Goal: Information Seeking & Learning: Find specific fact

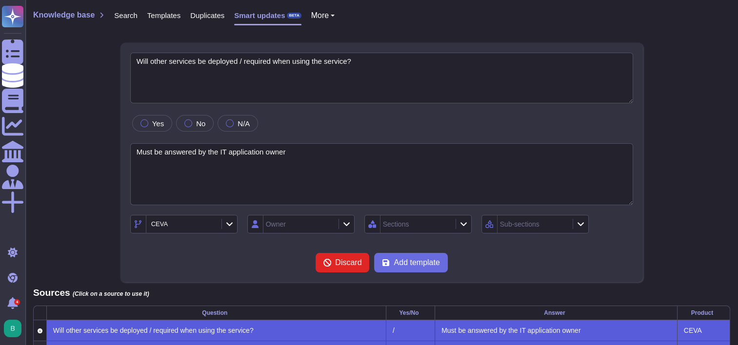
type textarea "Will other services be deployed / required when using the service?"
type textarea "Must be answered by the IT application owner"
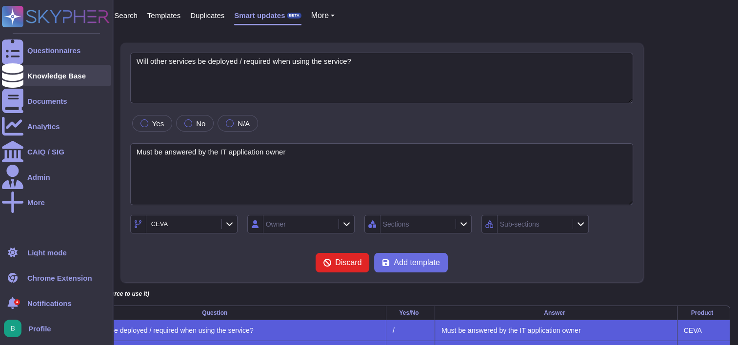
click at [16, 76] on icon at bounding box center [12, 75] width 21 height 24
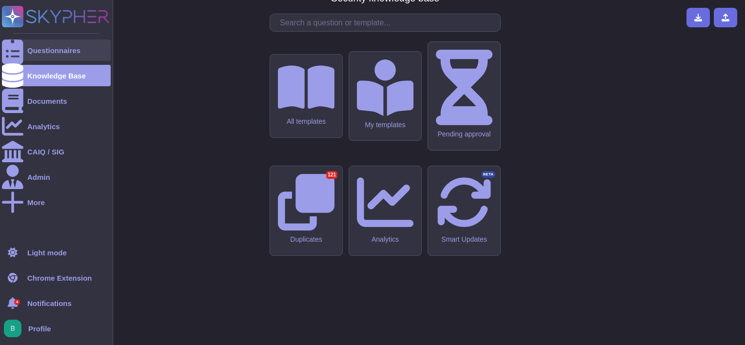
click at [28, 44] on div "Questionnaires" at bounding box center [56, 49] width 109 height 21
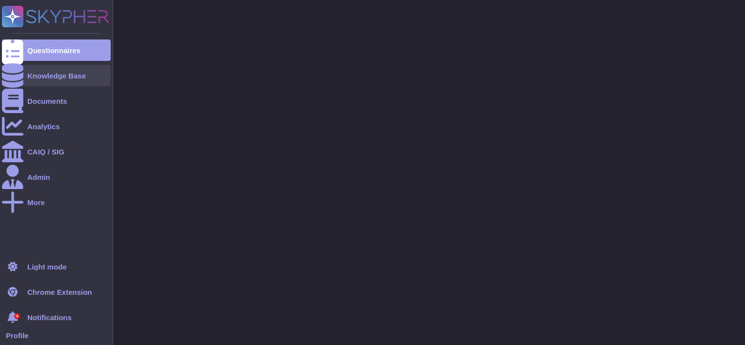
click at [29, 68] on div "Knowledge Base" at bounding box center [56, 75] width 109 height 21
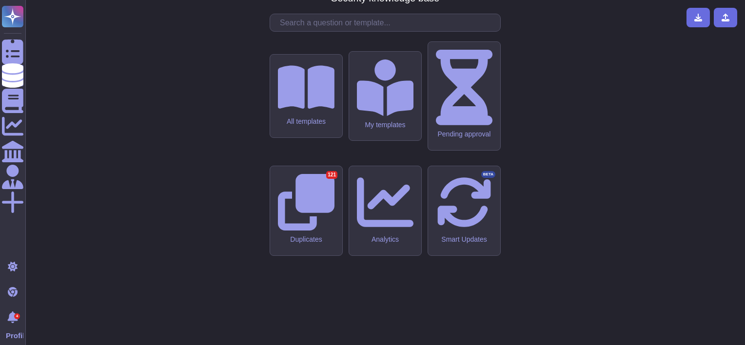
click at [294, 31] on input "text" at bounding box center [387, 22] width 225 height 17
click at [353, 31] on input "text" at bounding box center [387, 22] width 225 height 17
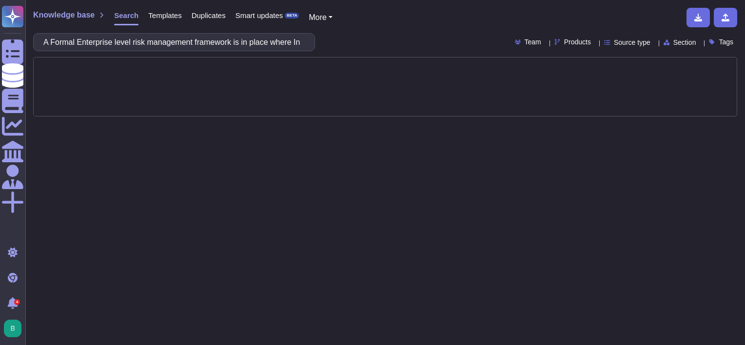
scroll to position [0, 183]
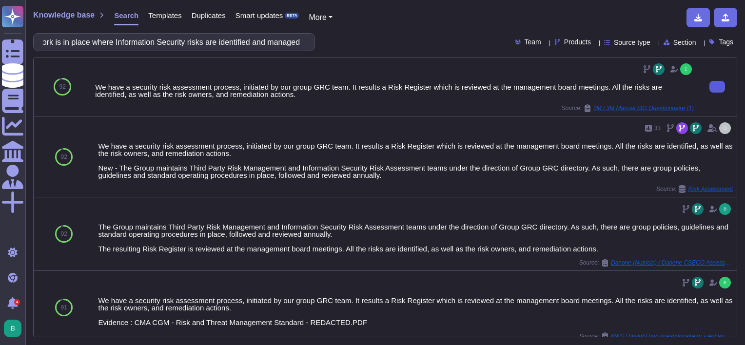
click at [709, 84] on button at bounding box center [717, 87] width 16 height 12
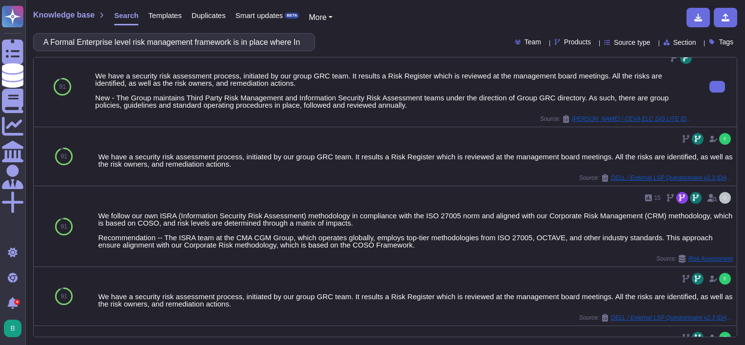
scroll to position [390, 0]
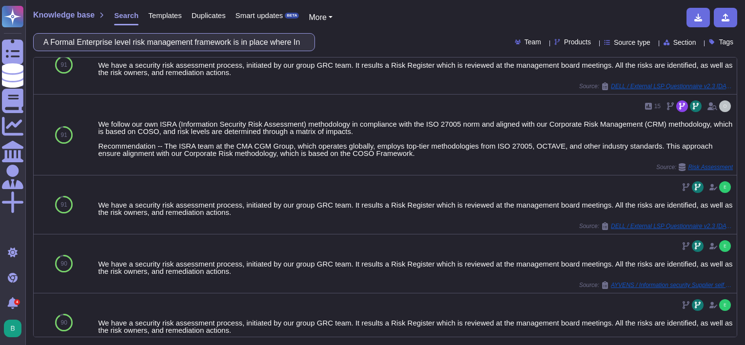
click at [147, 37] on input "A Formal Enterprise level risk management framework is in place where Informati…" at bounding box center [172, 42] width 266 height 17
paste input "formal project risk identification process is followed and documented for Infor…"
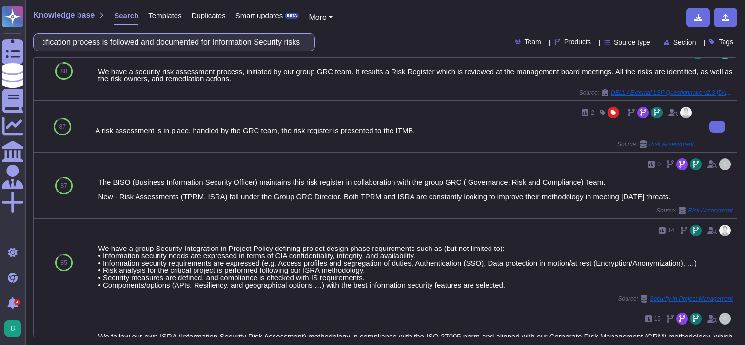
scroll to position [634, 0]
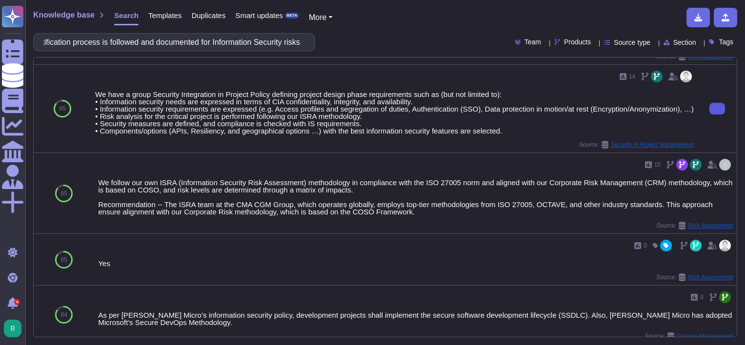
click at [717, 109] on icon at bounding box center [717, 109] width 0 height 0
click at [269, 40] on input "A formal project risk identification process is followed and documented for Inf…" at bounding box center [172, 42] width 266 height 17
paste input "n up to date and regularly reviewed Information Security (IS) Policy (or set of…"
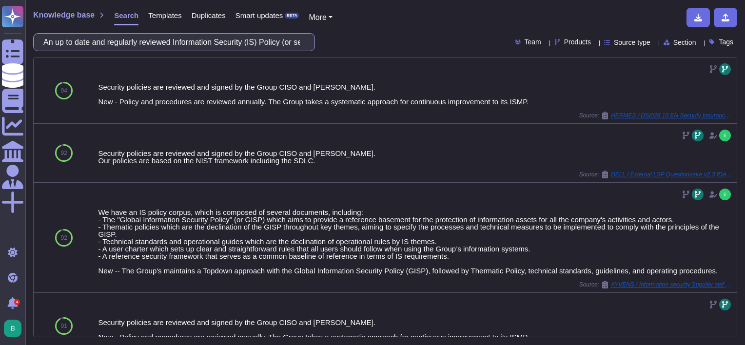
click at [176, 42] on input "An up to date and regularly reviewed Information Security (IS) Policy (or set o…" at bounding box center [172, 42] width 266 height 17
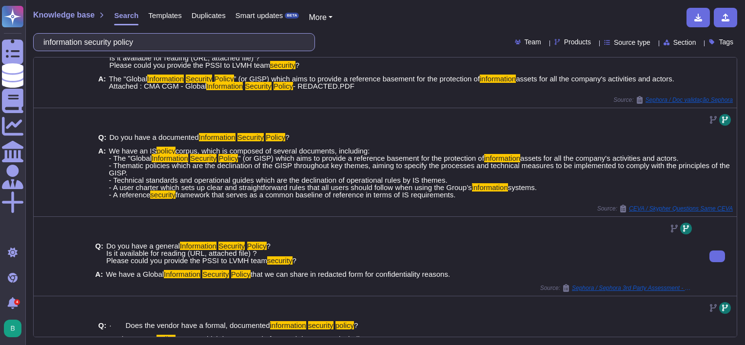
scroll to position [49, 0]
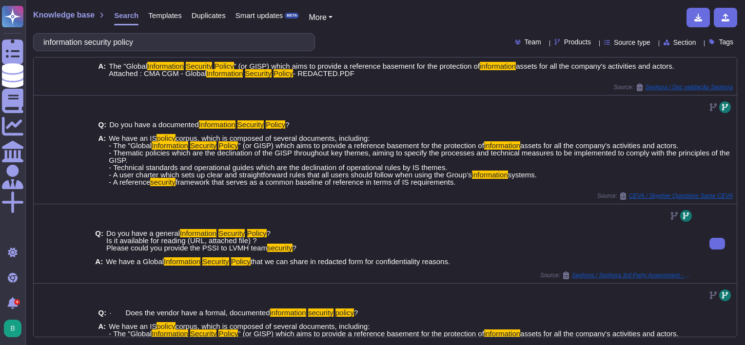
drag, startPoint x: 456, startPoint y: 262, endPoint x: 106, endPoint y: 265, distance: 349.6
click at [106, 265] on div "A: We have a Global Information Security Policy that we can share in redacted f…" at bounding box center [394, 261] width 599 height 7
click at [466, 219] on div at bounding box center [394, 216] width 599 height 16
click at [218, 56] on div "Knowledge base Search Templates Duplicates Smart updates BETA More information …" at bounding box center [385, 172] width 720 height 345
click at [216, 41] on input "information security policy" at bounding box center [172, 42] width 266 height 17
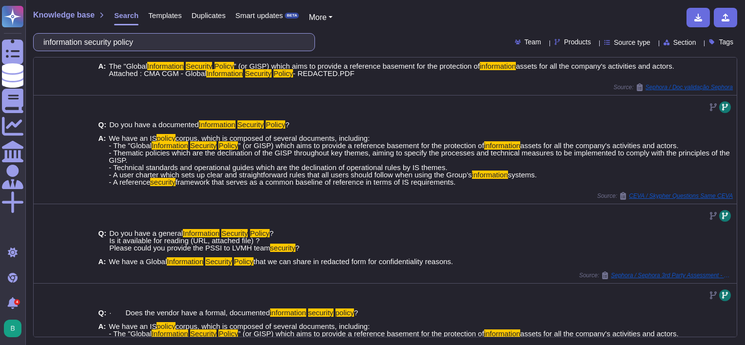
scroll to position [0, 0]
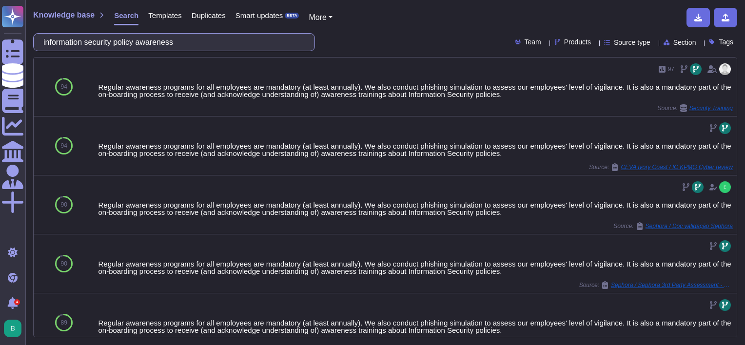
click at [195, 42] on input "information security policy awareness" at bounding box center [172, 42] width 266 height 17
click at [194, 43] on input "information security policy awareness" at bounding box center [172, 42] width 266 height 17
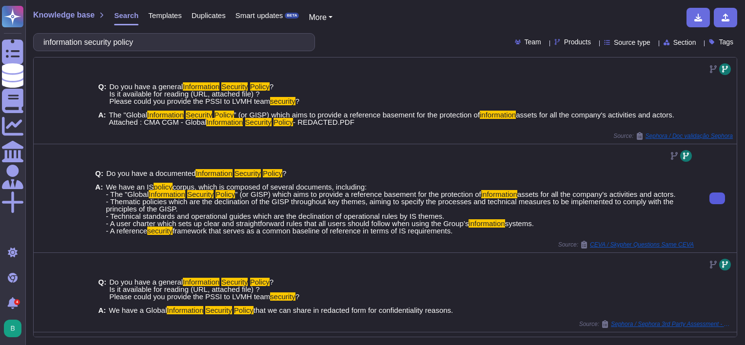
click at [709, 195] on button at bounding box center [717, 199] width 16 height 12
click at [709, 196] on button at bounding box center [717, 199] width 16 height 12
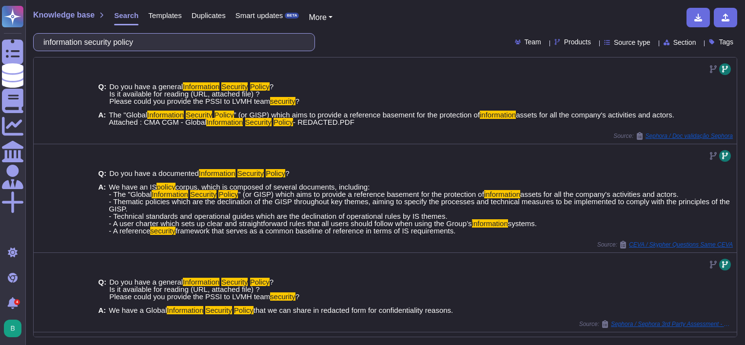
click at [207, 39] on input "information security policy" at bounding box center [172, 42] width 266 height 17
paste input "A policy on the use of cryptographic controls and keys for protection of inform…"
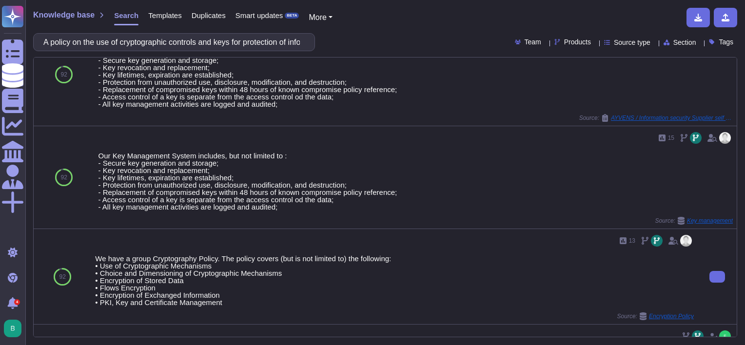
scroll to position [49, 0]
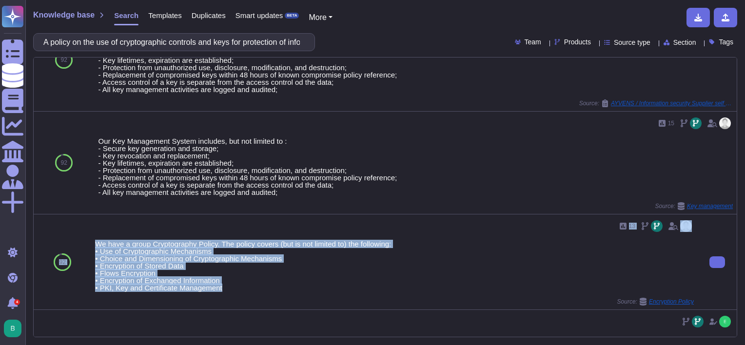
drag, startPoint x: 238, startPoint y: 288, endPoint x: 89, endPoint y: 240, distance: 156.3
click at [89, 240] on div "92 13 We have a group Cryptography Policy. The policy covers (but is not limite…" at bounding box center [385, 263] width 703 height 96
drag, startPoint x: 89, startPoint y: 240, endPoint x: 146, endPoint y: 271, distance: 65.0
click at [146, 271] on div "We have a group Cryptography Policy. The policy covers (but is not limited to) …" at bounding box center [394, 265] width 599 height 51
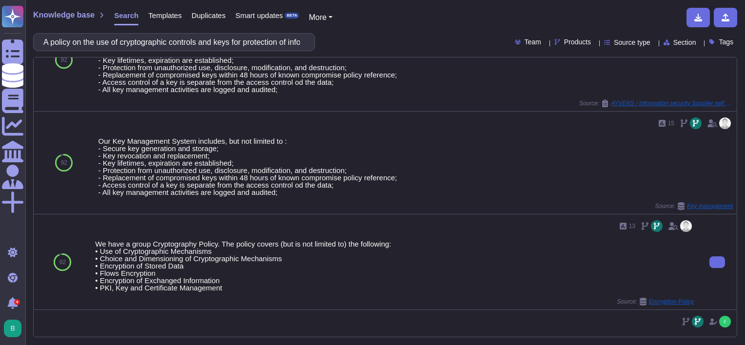
click at [272, 298] on div "Source: Encryption Policy" at bounding box center [394, 302] width 599 height 8
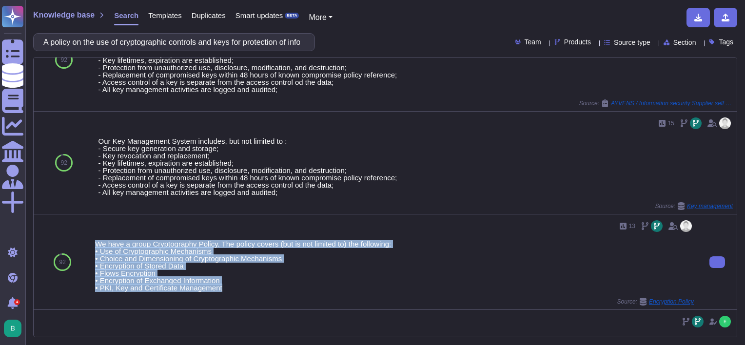
drag, startPoint x: 255, startPoint y: 291, endPoint x: 98, endPoint y: 240, distance: 165.4
click at [98, 240] on div "We have a group Cryptography Policy. The policy covers (but is not limited to) …" at bounding box center [394, 265] width 599 height 51
copy div "We have a group Cryptography Policy. The policy covers (but is not limited to) …"
click at [339, 262] on div "We have a group Cryptography Policy. The policy covers (but is not limited to) …" at bounding box center [394, 265] width 599 height 51
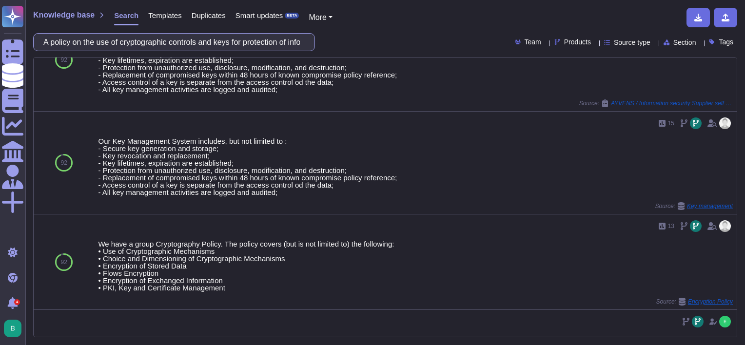
click at [257, 45] on input "A policy on the use of cryptographic controls and keys for protection of inform…" at bounding box center [172, 42] width 266 height 17
paste input "documented management system is in place and communicated covering the procedur…"
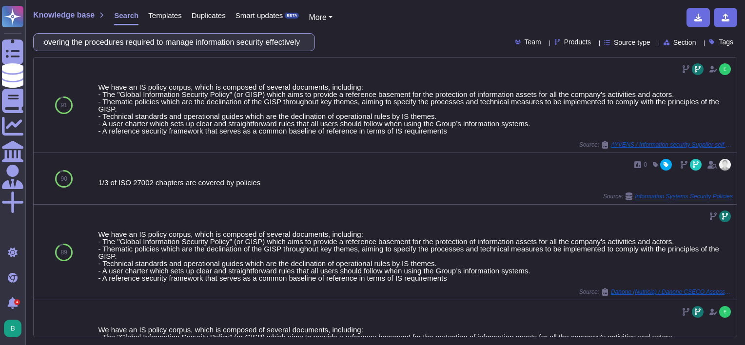
scroll to position [0, 0]
click at [199, 48] on input "A documented management system is in place and communicated covering the proced…" at bounding box center [172, 42] width 266 height 17
paste input "ny changes to the processes and systems that affect information security are im…"
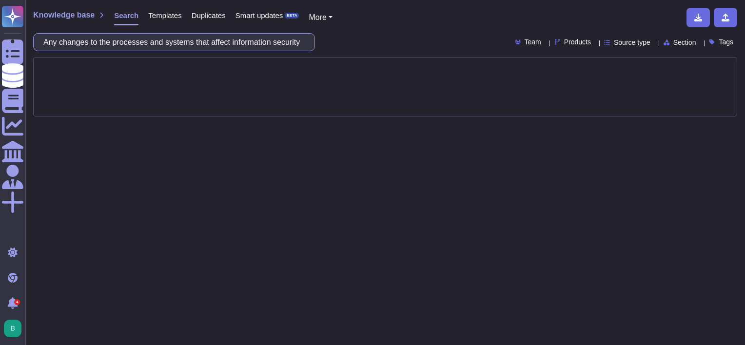
scroll to position [0, 153]
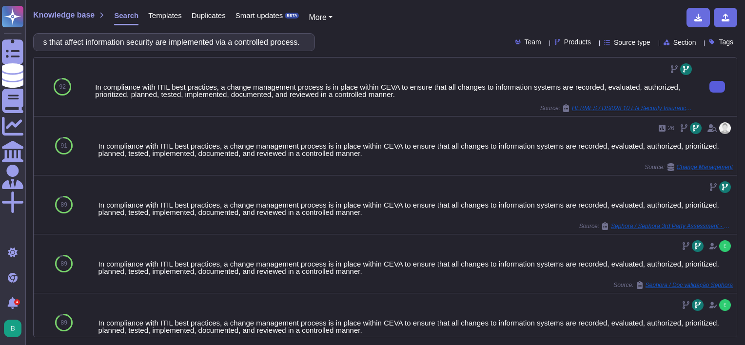
click at [717, 87] on icon at bounding box center [717, 87] width 0 height 0
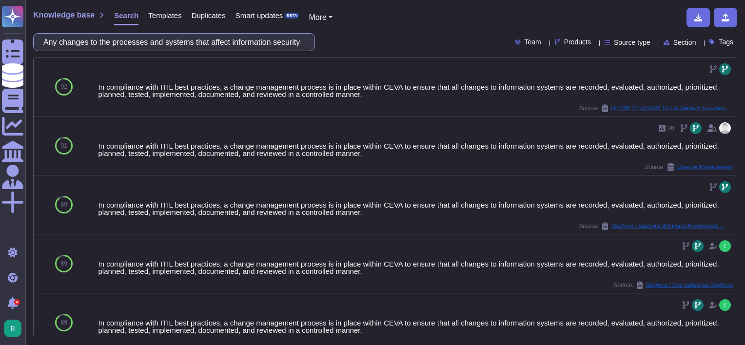
click at [237, 44] on input "Any changes to the processes and systems that affect information security are i…" at bounding box center [172, 42] width 266 height 17
click at [236, 43] on input "Any changes to the processes and systems that affect information security are i…" at bounding box center [172, 42] width 266 height 17
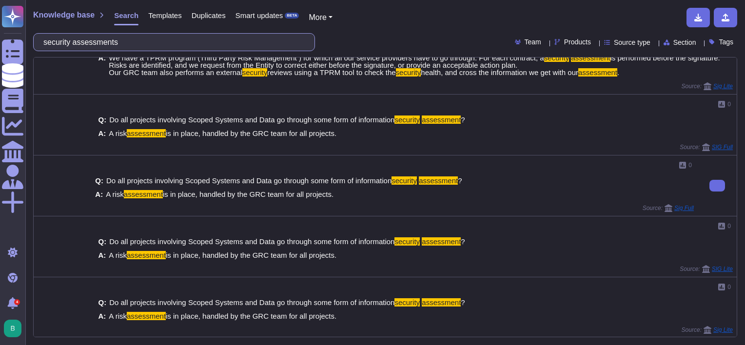
scroll to position [270, 0]
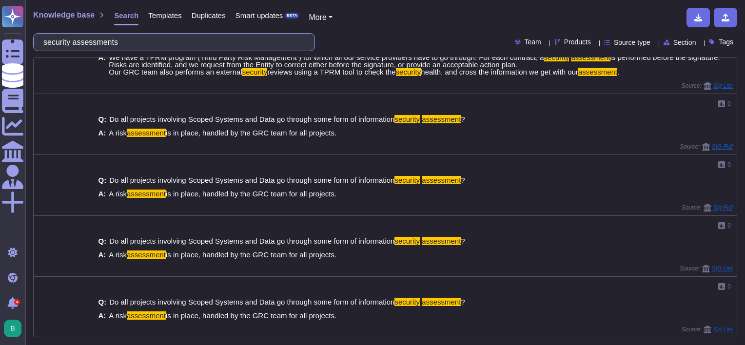
drag, startPoint x: 209, startPoint y: 43, endPoint x: 53, endPoint y: 48, distance: 155.6
click at [53, 48] on input "security assessments" at bounding box center [172, 42] width 266 height 17
click at [150, 44] on input "security assessments" at bounding box center [172, 42] width 266 height 17
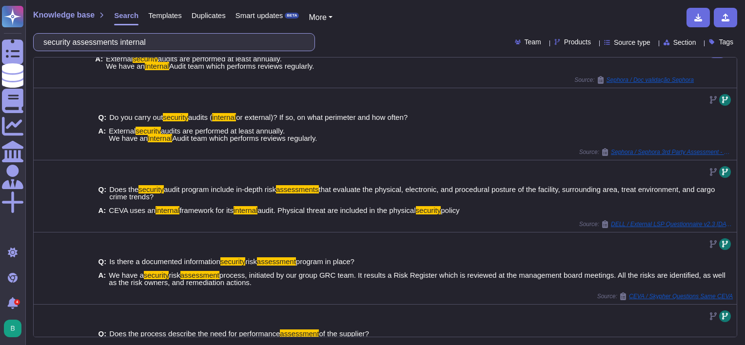
scroll to position [0, 0]
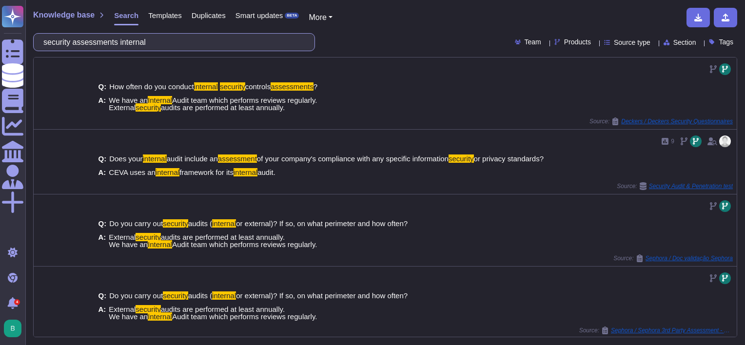
click at [131, 42] on input "security assessments internal" at bounding box center [172, 42] width 266 height 17
paste input "Remote access to network and/or systems location and separate network is manage…"
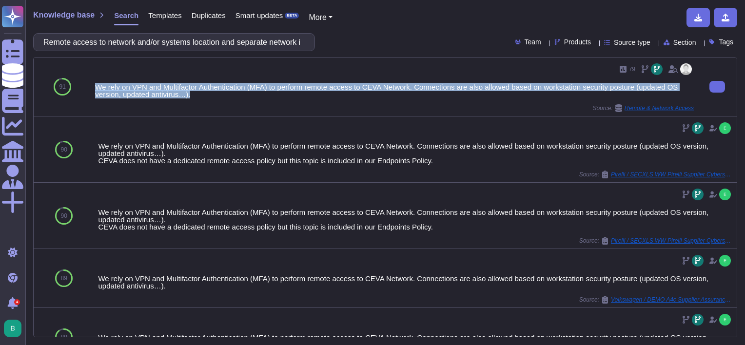
drag, startPoint x: 99, startPoint y: 86, endPoint x: 220, endPoint y: 99, distance: 122.2
click at [220, 99] on div "79 We rely on VPN and Multifactor Authentication (MFA) to perform remote access…" at bounding box center [394, 87] width 606 height 59
copy div "We rely on VPN and Multifactor Authentication (MFA) to perform remote access to…"
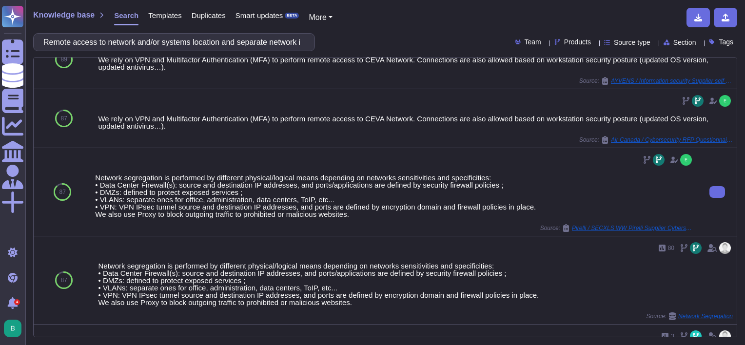
scroll to position [536, 0]
drag, startPoint x: 95, startPoint y: 173, endPoint x: 470, endPoint y: 166, distance: 375.0
click at [470, 166] on div "Network segregation is performed by different physical/logical means depending …" at bounding box center [394, 192] width 599 height 80
drag, startPoint x: 470, startPoint y: 166, endPoint x: 421, endPoint y: 168, distance: 48.8
click at [421, 168] on div "Network segregation is performed by different physical/logical means depending …" at bounding box center [394, 192] width 599 height 80
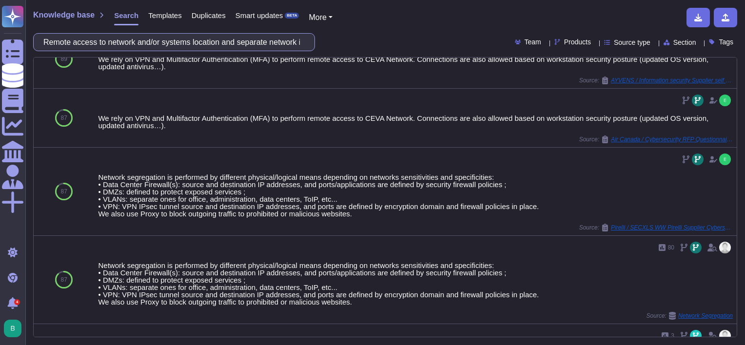
click at [174, 38] on input "Remote access to network and/or systems location and separate network is manage…" at bounding box center [172, 42] width 266 height 17
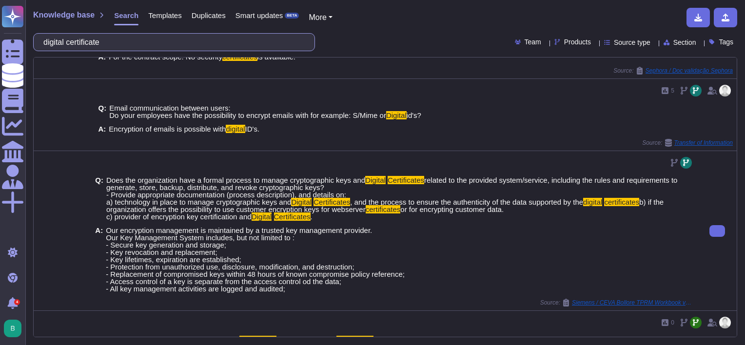
scroll to position [0, 0]
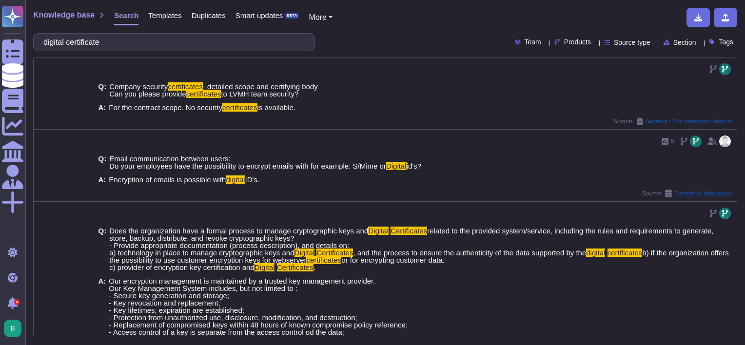
click at [195, 50] on div "digital certificate" at bounding box center [174, 42] width 282 height 18
click at [193, 43] on input "digital certificate" at bounding box center [172, 42] width 266 height 17
paste input "access to only essential personnel"
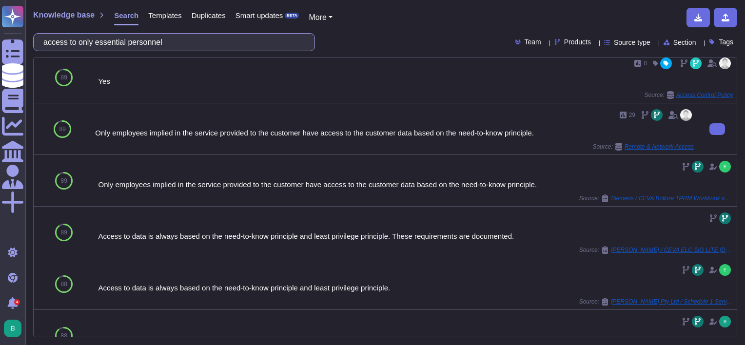
scroll to position [494, 0]
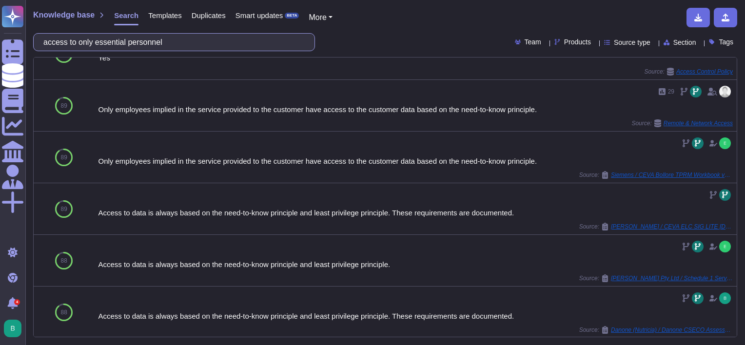
click at [205, 44] on input "access to only essential personnel" at bounding box center [172, 42] width 266 height 17
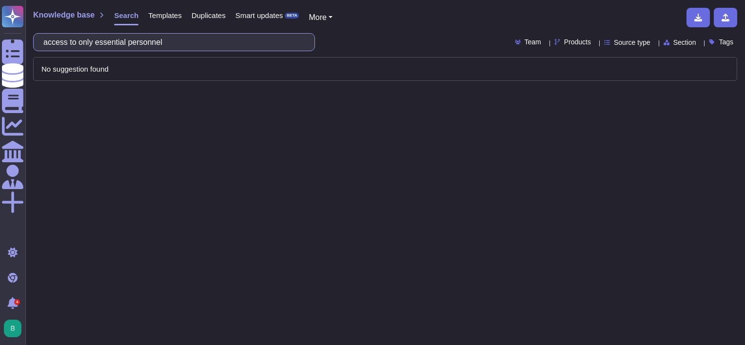
scroll to position [0, 0]
type input "remote access"
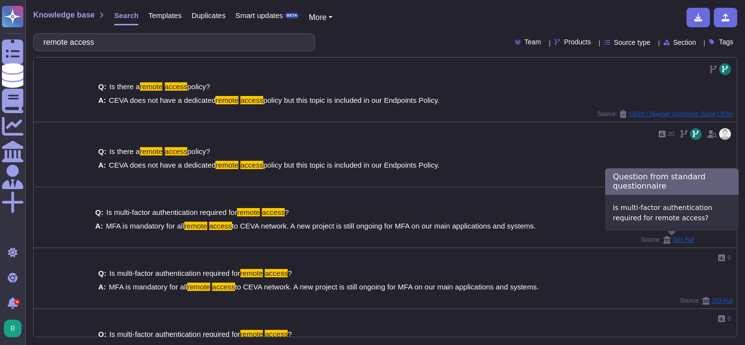
click at [683, 239] on span "SIG Full" at bounding box center [683, 240] width 21 height 6
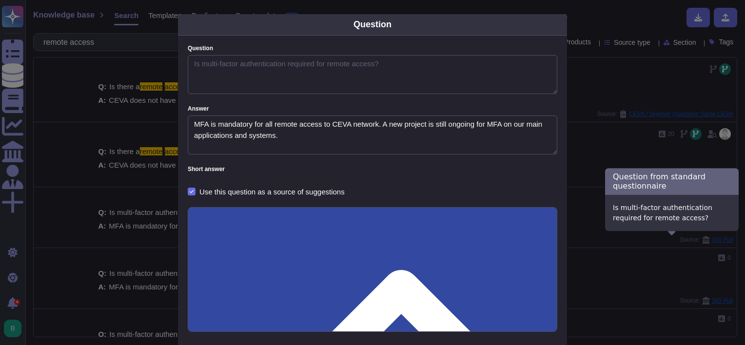
type textarea "Is multi-factor authentication required for remote access?"
type textarea "MFA is mandatory for all remote access to CEVA network. A new project is still …"
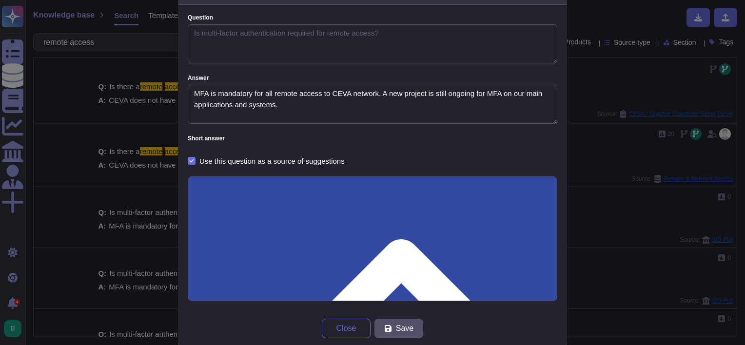
scroll to position [45, 0]
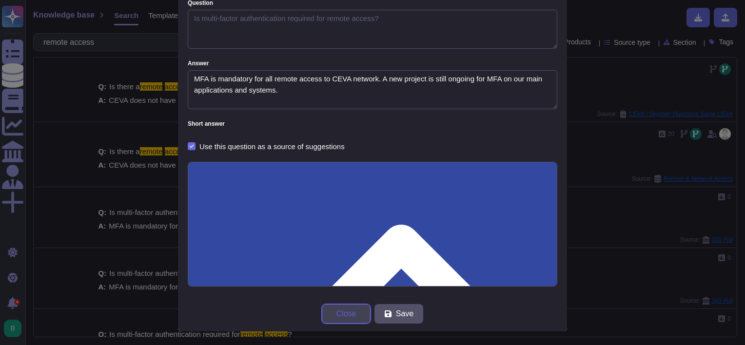
click at [360, 320] on button "Close" at bounding box center [346, 314] width 49 height 20
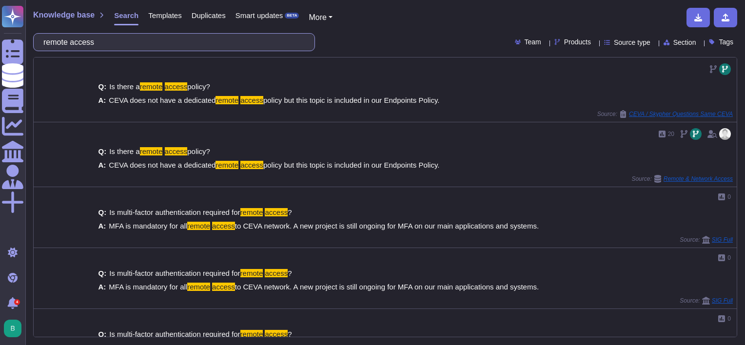
click at [237, 39] on input "remote access" at bounding box center [172, 42] width 266 height 17
paste input "Procedures and rules are implemented to control and restrict the installation o…"
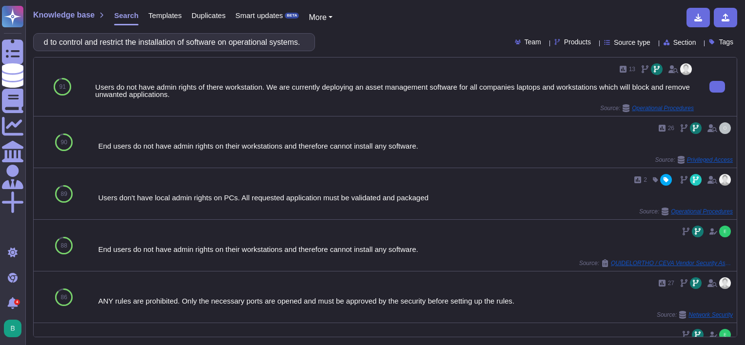
scroll to position [0, 0]
drag, startPoint x: 101, startPoint y: 85, endPoint x: 263, endPoint y: 89, distance: 162.4
click at [263, 89] on div "Users do not have admin rights of there workstation. We are currently deploying…" at bounding box center [394, 90] width 599 height 15
copy div "sers do not have admin rights of there workstation"
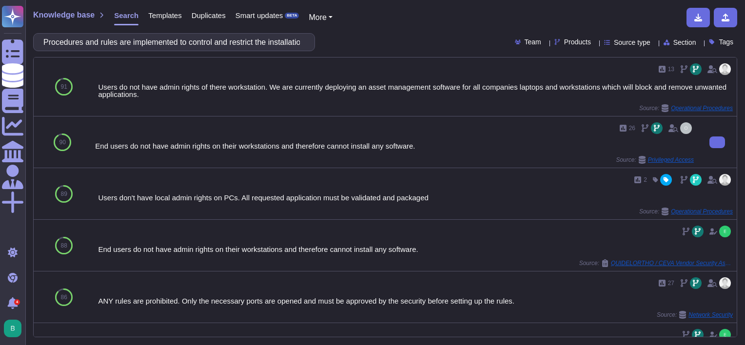
click at [267, 132] on div "26" at bounding box center [394, 128] width 599 height 16
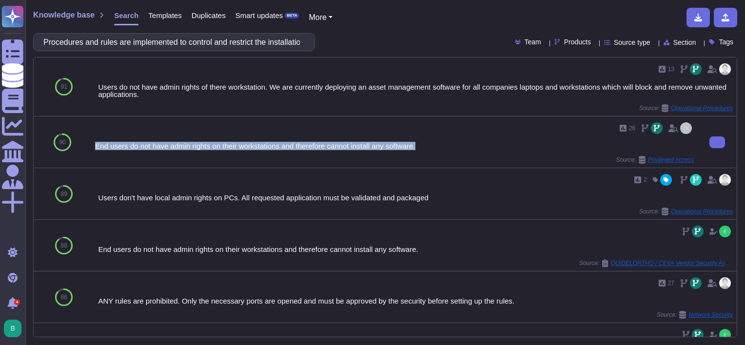
drag, startPoint x: 425, startPoint y: 143, endPoint x: 96, endPoint y: 149, distance: 329.6
click at [96, 149] on div "End users do not have admin rights on their workstations and therefore cannot i…" at bounding box center [394, 145] width 599 height 7
copy div "End users do not have admin rights on their workstations and therefore cannot i…"
click at [138, 43] on input "Procedures and rules are implemented to control and restrict the installation o…" at bounding box center [172, 42] width 266 height 17
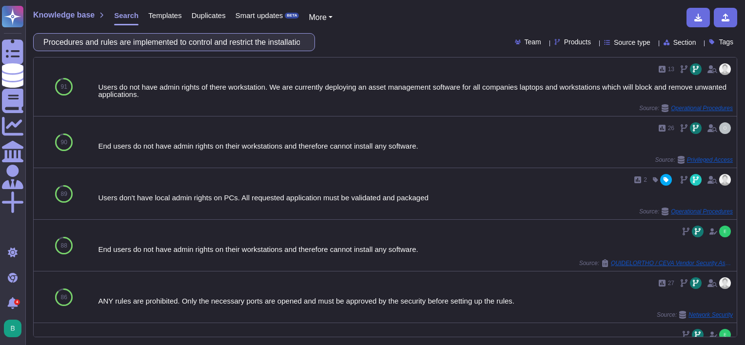
paste input "Event logs recording user activities, system administrator and system operator …"
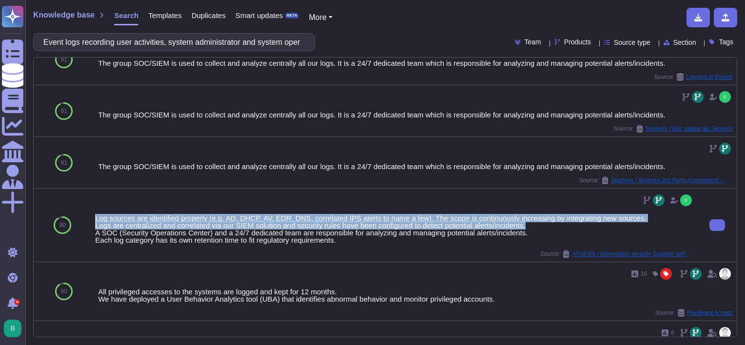
drag, startPoint x: 94, startPoint y: 215, endPoint x: 570, endPoint y: 226, distance: 476.4
click at [570, 226] on div "Log sources are identified properly (e.g. AD, DHCP, AV, EDR, DNS, correlated IP…" at bounding box center [394, 229] width 599 height 29
copy div "Log sources are identified properly (e.g. AD, DHCP, AV, EDR, DNS, correlated IP…"
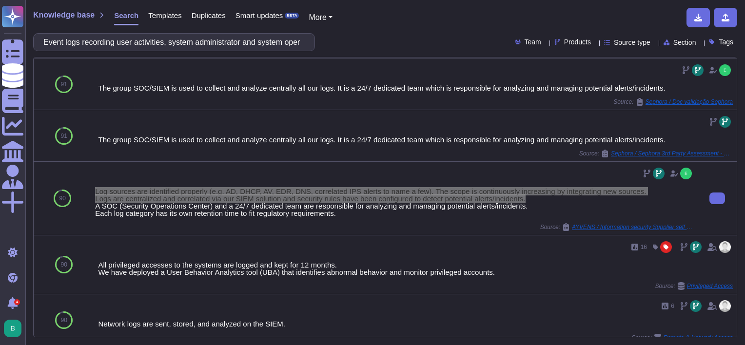
scroll to position [146, 0]
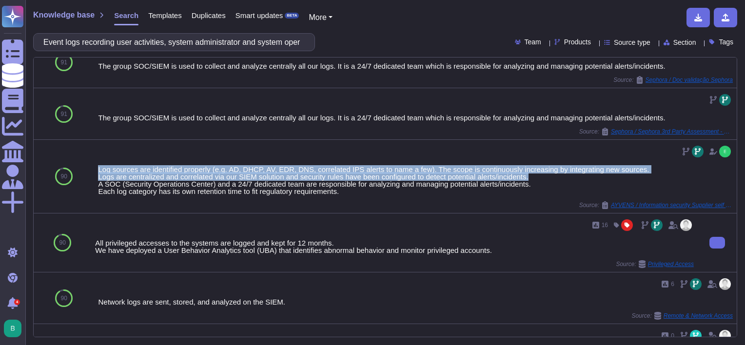
click at [248, 224] on div "16" at bounding box center [394, 225] width 599 height 16
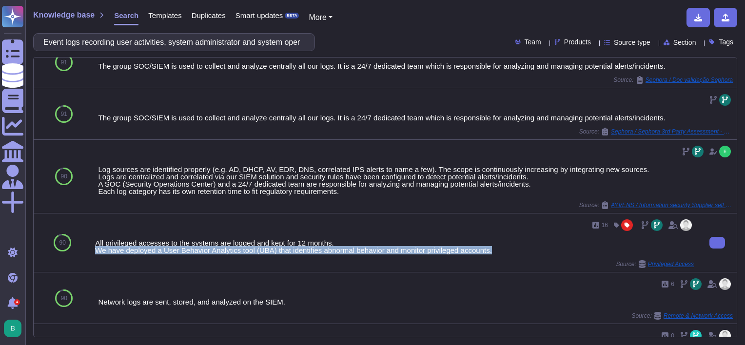
drag, startPoint x: 96, startPoint y: 252, endPoint x: 509, endPoint y: 250, distance: 413.4
click at [509, 250] on div "All privileged accesses to the systems are logged and kept for 12 months. We ha…" at bounding box center [394, 246] width 599 height 15
copy div "We have deployed a User Behavior Analytics tool (UBA) that identifies abnormal …"
click at [504, 254] on div "16 All privileged accesses to the systems are logged and kept for 12 months. We…" at bounding box center [394, 242] width 599 height 51
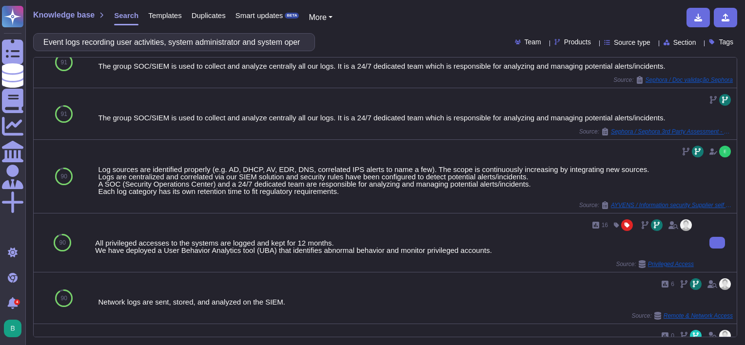
click at [489, 233] on div "16 All privileged accesses to the systems are logged and kept for 12 months. We…" at bounding box center [394, 242] width 599 height 51
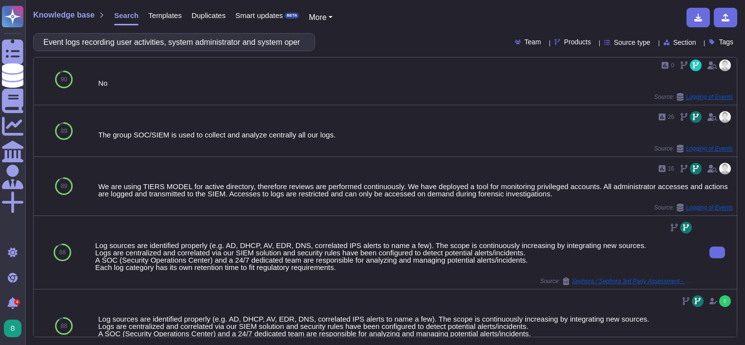
scroll to position [439, 0]
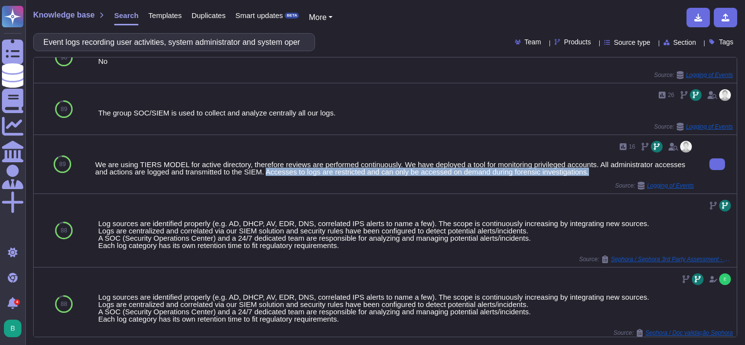
drag, startPoint x: 265, startPoint y: 172, endPoint x: 598, endPoint y: 172, distance: 332.5
click at [598, 172] on div "We are using TIERS MODEL for active directory, therefore reviews are performed …" at bounding box center [394, 168] width 599 height 15
copy div "Accesses to logs are restricted and can only be accessed on demand during foren…"
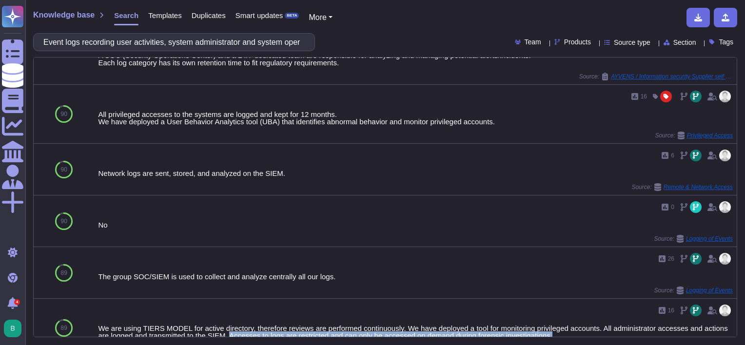
scroll to position [146, 0]
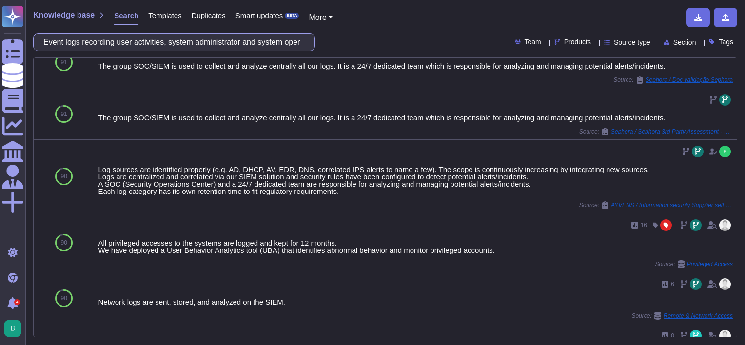
click at [136, 42] on input "Event logs recording user activities, system administrator and system operator …" at bounding box center [172, 42] width 266 height 17
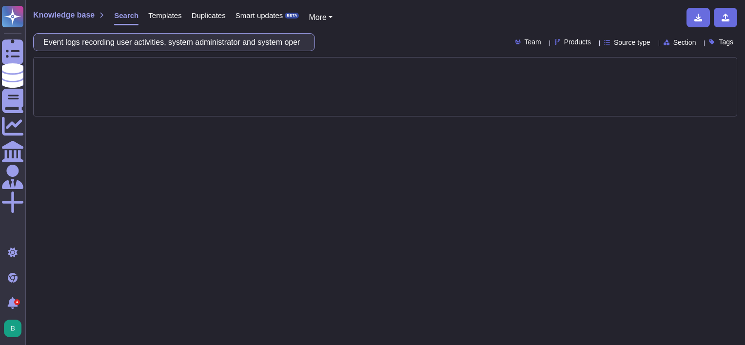
scroll to position [0, 0]
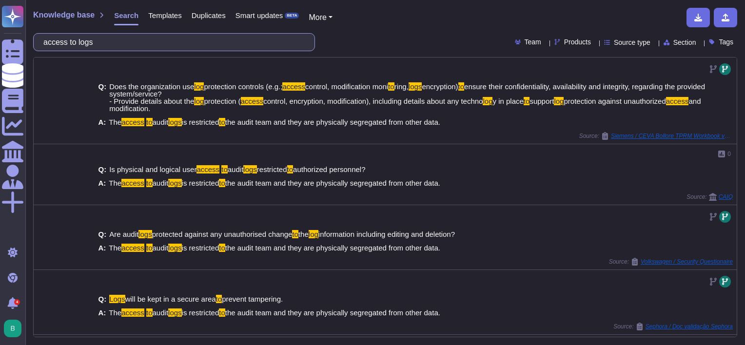
click at [203, 45] on input "access to logs" at bounding box center [172, 42] width 266 height 17
click at [204, 45] on input "access to logs" at bounding box center [172, 42] width 266 height 17
click at [205, 44] on input "access to logs" at bounding box center [172, 42] width 266 height 17
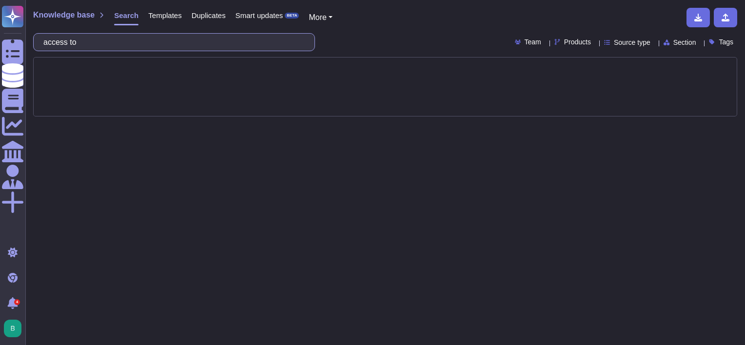
type input "access"
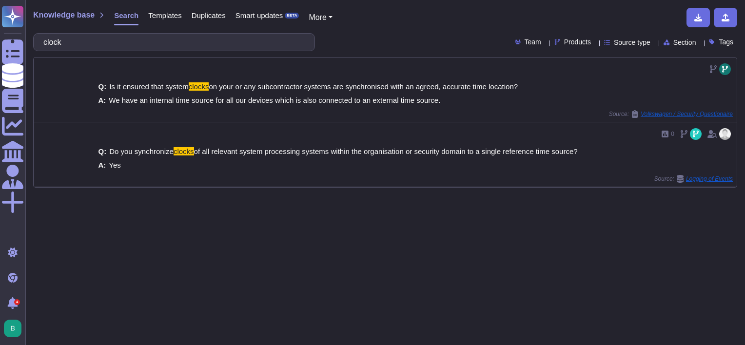
drag, startPoint x: 308, startPoint y: 234, endPoint x: 273, endPoint y: 233, distance: 34.6
click at [308, 234] on div "Knowledge base Search Templates Duplicates Smart updates BETA More clock Team P…" at bounding box center [385, 172] width 720 height 345
click at [200, 41] on input "clock" at bounding box center [172, 42] width 266 height 17
paste input "Procedures and rules are implemented to control and restrict the installation o…"
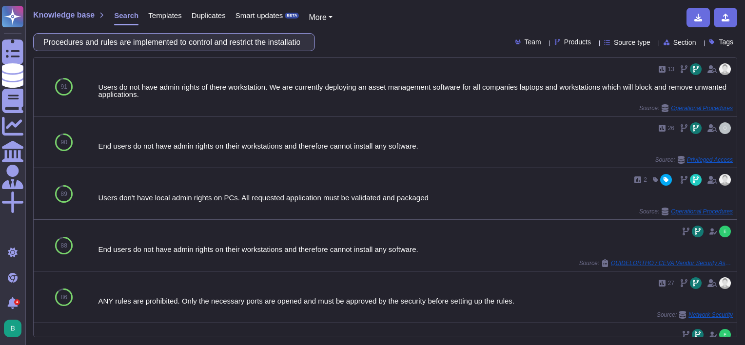
scroll to position [0, 139]
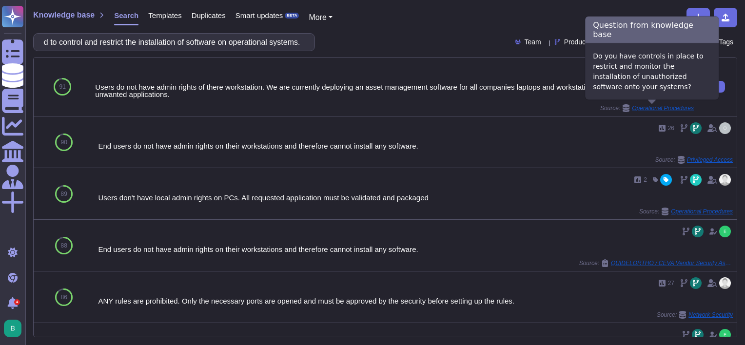
type input "Procedures and rules are implemented to control and restrict the installation o…"
click at [639, 110] on span "Operational Procedures" at bounding box center [663, 108] width 62 height 6
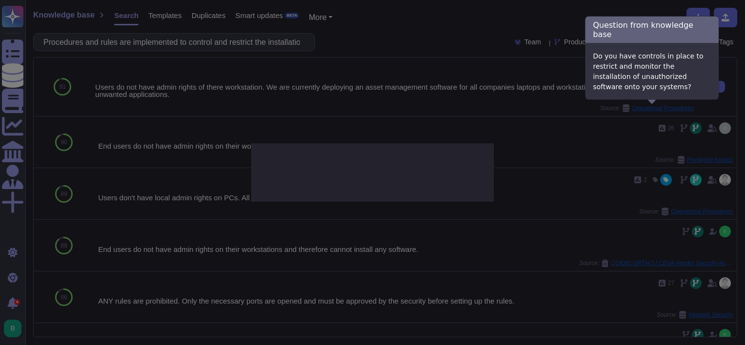
type textarea "Do you have controls in place to restrict and monitor the installation of unaut…"
type textarea "Users do not have admin rights of there workstation. We are currently deploying…"
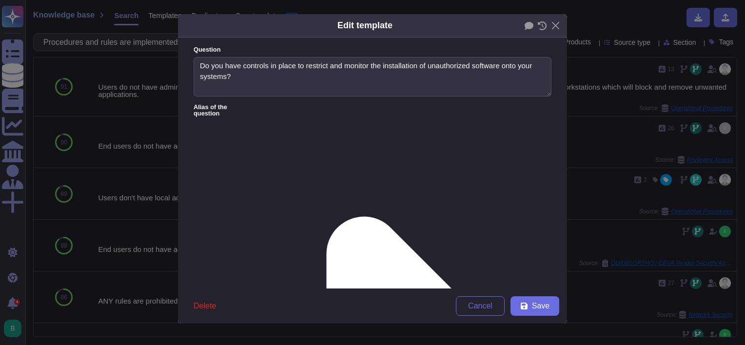
type textarea "Do you have controls in place to restrict and monitor the installation of unaut…"
type textarea "Users do not have admin rights of there workstation. We are currently deploying…"
click at [560, 20] on button "Close" at bounding box center [555, 25] width 15 height 15
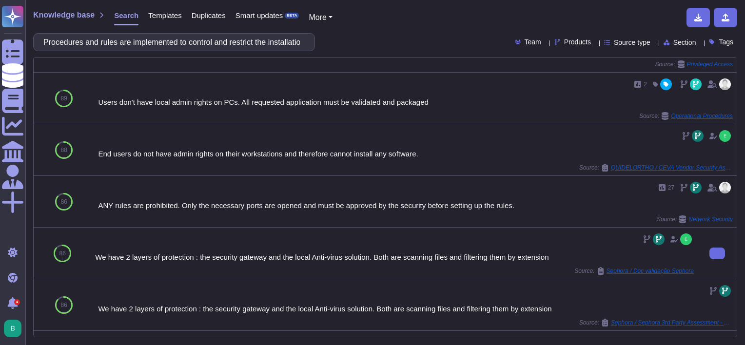
scroll to position [98, 0]
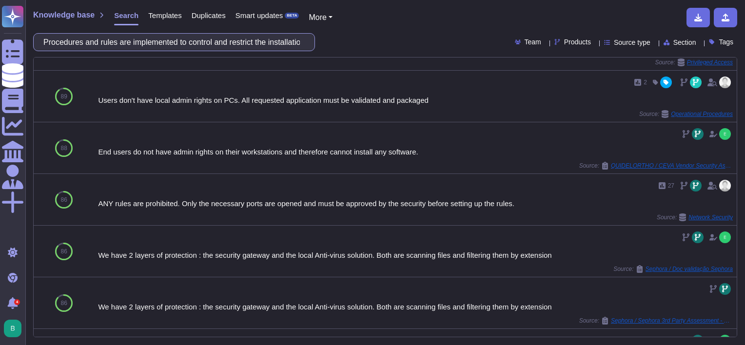
click at [166, 44] on input "Procedures and rules are implemented to control and restrict the installation o…" at bounding box center [172, 42] width 266 height 17
paste input "Technical vulnerabilities and threats to information systems are identified (in…"
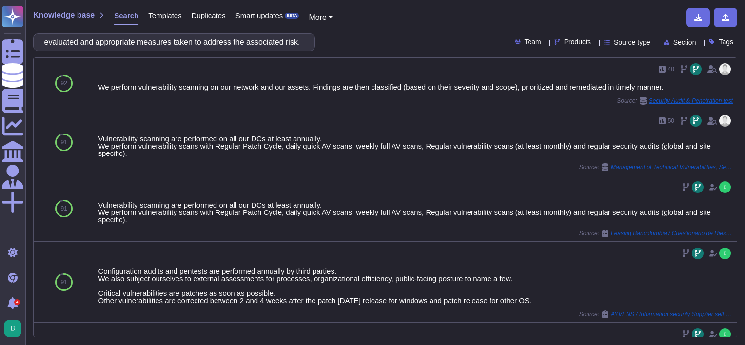
scroll to position [0, 0]
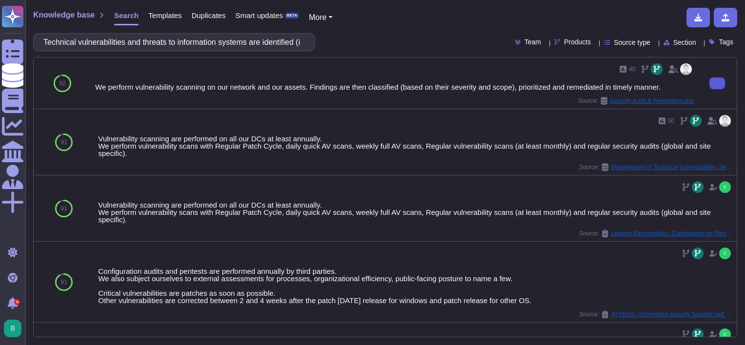
click at [272, 43] on input "Technical vulnerabilities and threats to information systems are identified (in…" at bounding box center [172, 42] width 266 height 17
paste input "Networks and network services are managed and controlled to protect information…"
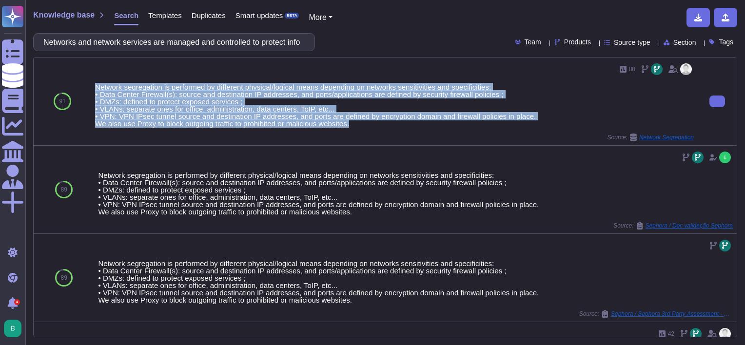
drag, startPoint x: 372, startPoint y: 123, endPoint x: 95, endPoint y: 83, distance: 280.2
click at [95, 83] on div "Network segregation is performed by different physical/logical means depending …" at bounding box center [394, 105] width 599 height 44
copy div "Network segregation is performed by different physical/logical means depending …"
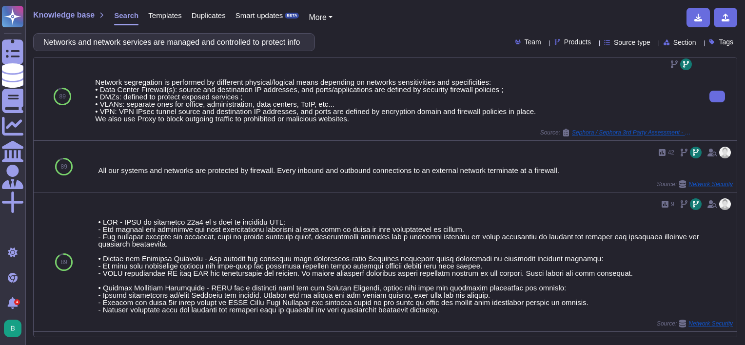
scroll to position [195, 0]
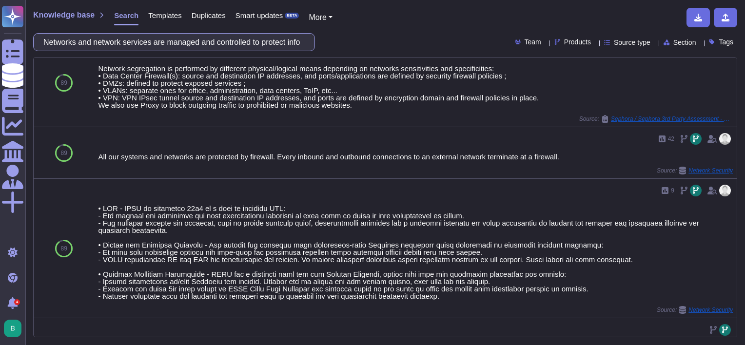
click at [181, 37] on input "Networks and network services are managed and controlled to protect information…" at bounding box center [172, 42] width 266 height 17
paste input "Cyber attacks are detected and malicious traffic and intrusion attempts are blo…"
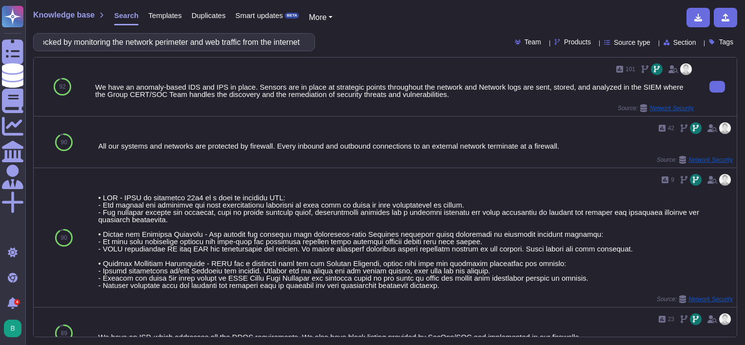
scroll to position [0, 0]
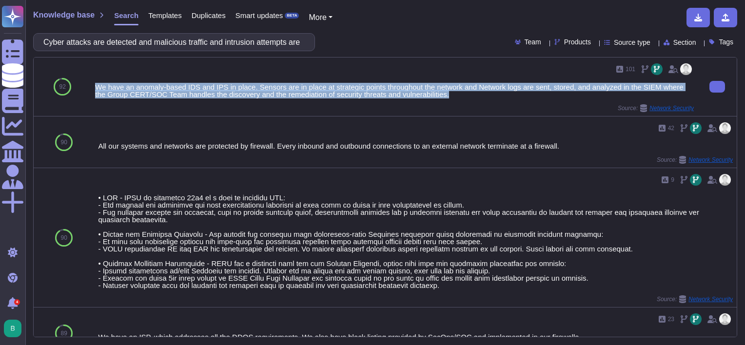
drag, startPoint x: 446, startPoint y: 94, endPoint x: 97, endPoint y: 84, distance: 349.2
click at [97, 84] on div "We have an anomaly-based IDS and IPS in place. Sensors are in place at strategi…" at bounding box center [394, 90] width 599 height 15
copy div "We have an anomaly-based IDS and IPS in place. Sensors are in place at strategi…"
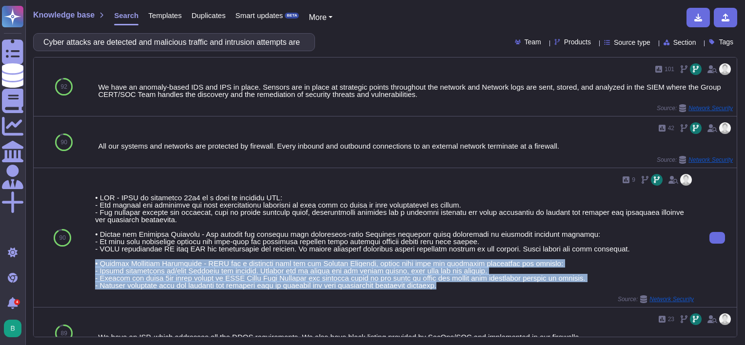
drag, startPoint x: 459, startPoint y: 286, endPoint x: 93, endPoint y: 263, distance: 366.8
click at [93, 263] on div "9 Source: Network Security" at bounding box center [394, 237] width 606 height 139
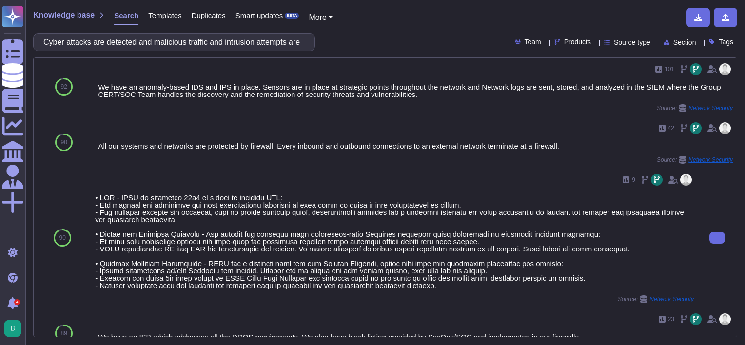
drag, startPoint x: 93, startPoint y: 263, endPoint x: 238, endPoint y: 230, distance: 149.0
click at [240, 231] on div at bounding box center [394, 241] width 599 height 95
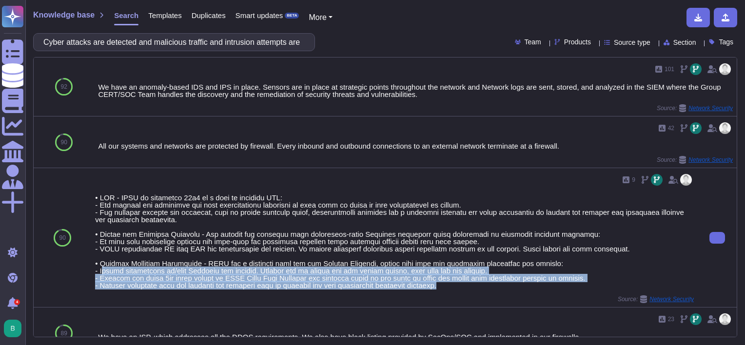
drag, startPoint x: 435, startPoint y: 289, endPoint x: 103, endPoint y: 268, distance: 332.1
click at [103, 268] on div "9 Source: Network Security" at bounding box center [394, 237] width 599 height 131
drag, startPoint x: 103, startPoint y: 268, endPoint x: 111, endPoint y: 288, distance: 21.0
click at [112, 291] on div "9 Source: Network Security" at bounding box center [394, 237] width 599 height 131
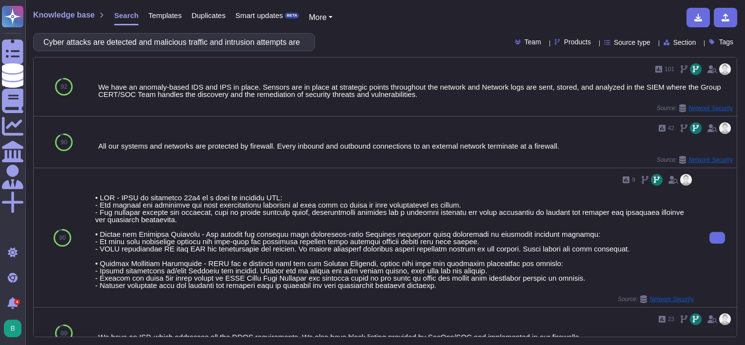
click at [238, 266] on div at bounding box center [394, 241] width 599 height 95
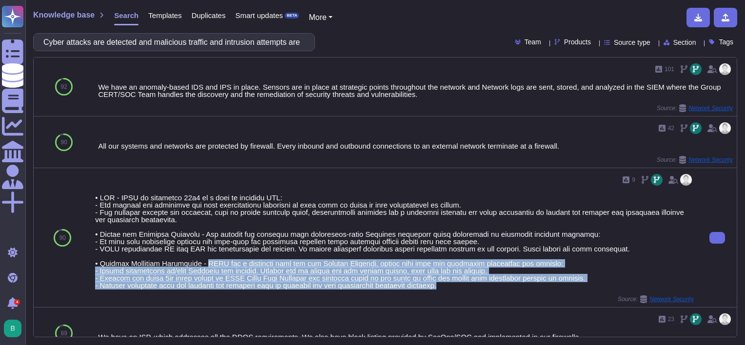
drag, startPoint x: 205, startPoint y: 263, endPoint x: 490, endPoint y: 291, distance: 287.0
click at [490, 291] on div "9 Source: Network Security" at bounding box center [394, 237] width 599 height 131
copy div "CEVA has a dedicated team for its Network Security, making sure that the follow…"
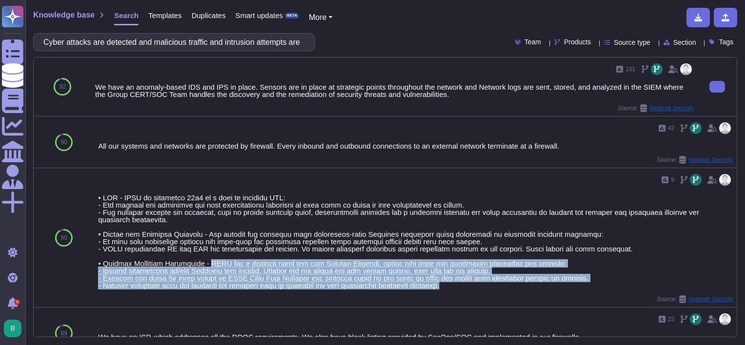
click at [98, 80] on div "101 We have an anomaly-based IDS and IPS in place. Sensors are in place at stra…" at bounding box center [394, 86] width 599 height 51
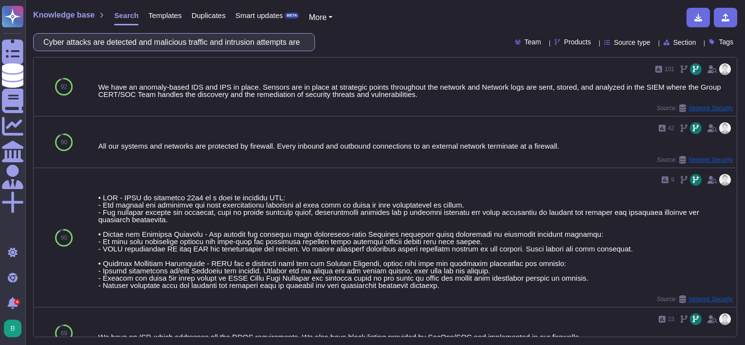
click at [148, 42] on input "Cyber attacks are detected and malicious traffic and intrusion attempts are blo…" at bounding box center [172, 42] width 266 height 17
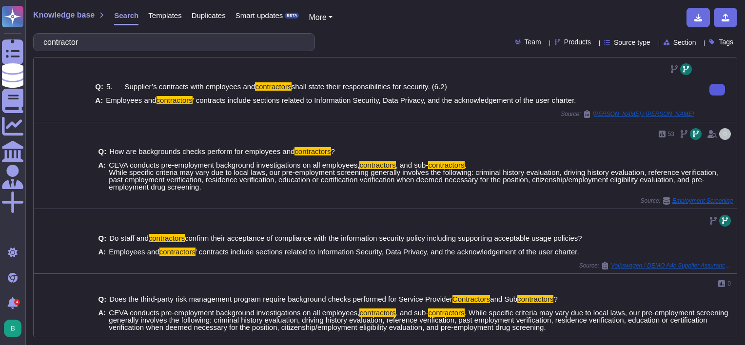
click at [717, 90] on icon at bounding box center [717, 90] width 0 height 0
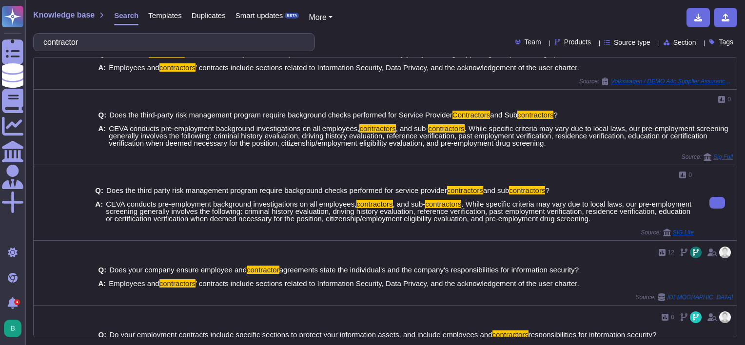
scroll to position [195, 0]
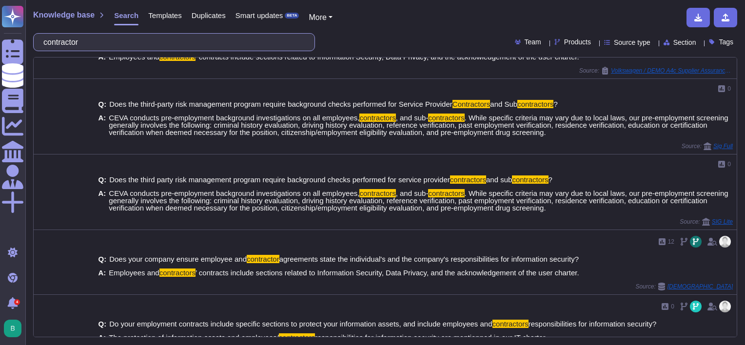
click at [133, 42] on input "contractor" at bounding box center [172, 42] width 266 height 17
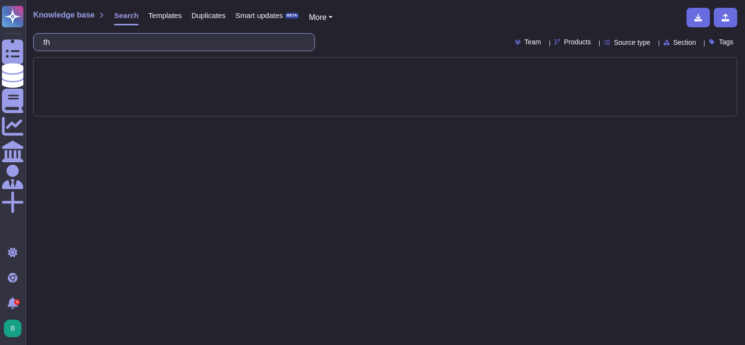
type input "t"
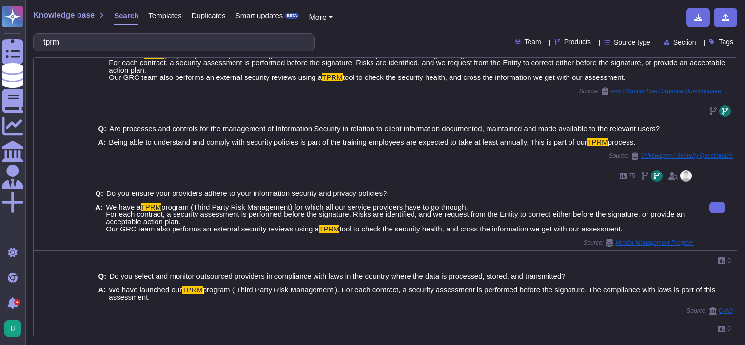
scroll to position [439, 0]
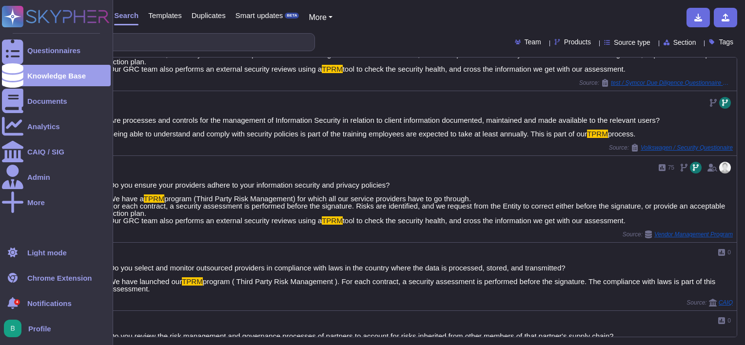
drag, startPoint x: 137, startPoint y: 39, endPoint x: 8, endPoint y: 24, distance: 129.5
click at [8, 24] on div "Questionnaires Knowledge Base Documents Analytics CAIQ / SIG Admin More Light m…" at bounding box center [372, 172] width 745 height 345
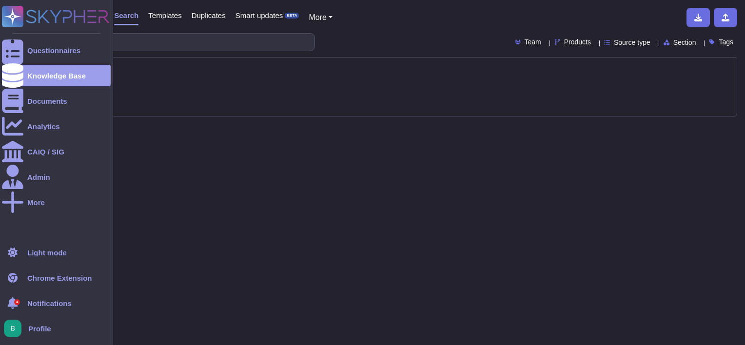
scroll to position [0, 0]
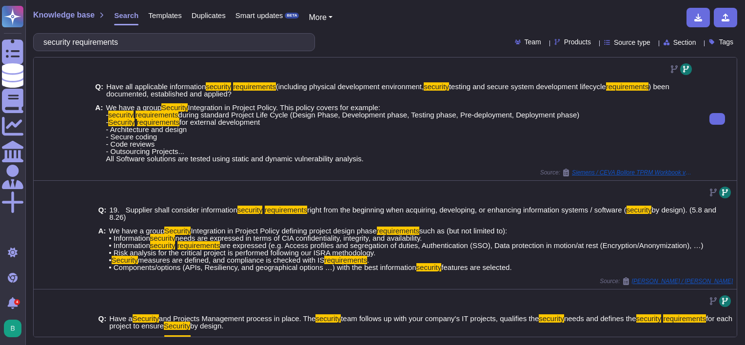
click at [637, 129] on div "A: We have a group Security Integration in Project Policy. This policy covers f…" at bounding box center [394, 133] width 599 height 59
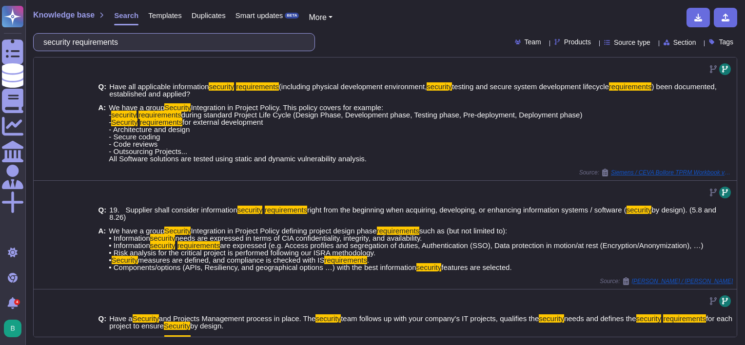
click at [180, 37] on input "security requirements" at bounding box center [172, 42] width 266 height 17
click at [179, 37] on input "security requirements" at bounding box center [172, 42] width 266 height 17
paste input "In assessing the appropriate level of security, specific account is taken of th…"
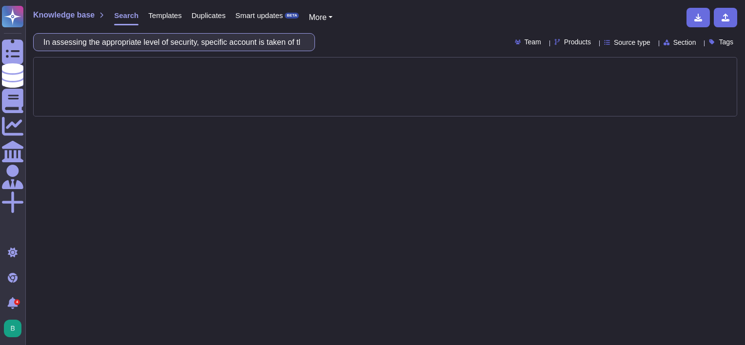
scroll to position [0, 564]
type input "In assessing the appropriate level of security, specific account is taken of th…"
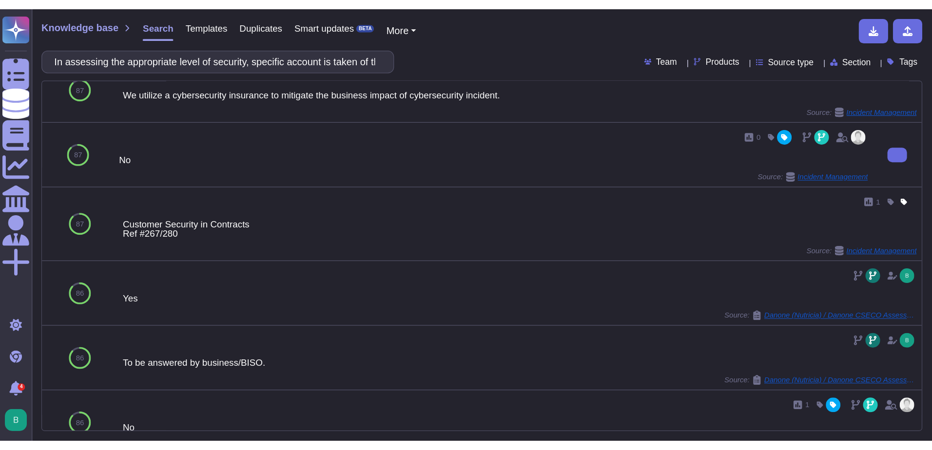
scroll to position [0, 0]
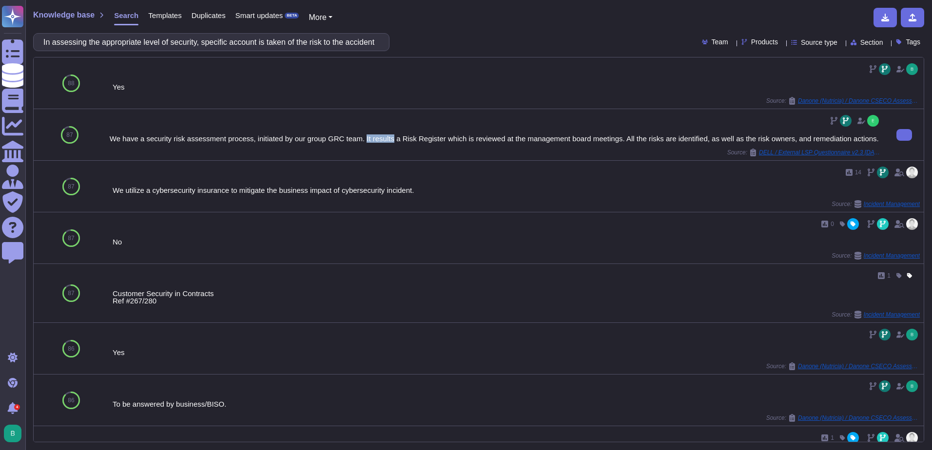
drag, startPoint x: 364, startPoint y: 139, endPoint x: 387, endPoint y: 141, distance: 22.5
click at [387, 141] on div "We have a security risk assessment process, initiated by our group GRC team. It…" at bounding box center [495, 138] width 771 height 7
click at [241, 148] on div "We have a security risk assessment process, initiated by our group GRC team. It…" at bounding box center [495, 134] width 771 height 43
drag, startPoint x: 162, startPoint y: 140, endPoint x: 243, endPoint y: 142, distance: 80.9
click at [243, 142] on div "We have a security risk assessment process, initiated by our group GRC team. It…" at bounding box center [495, 138] width 771 height 7
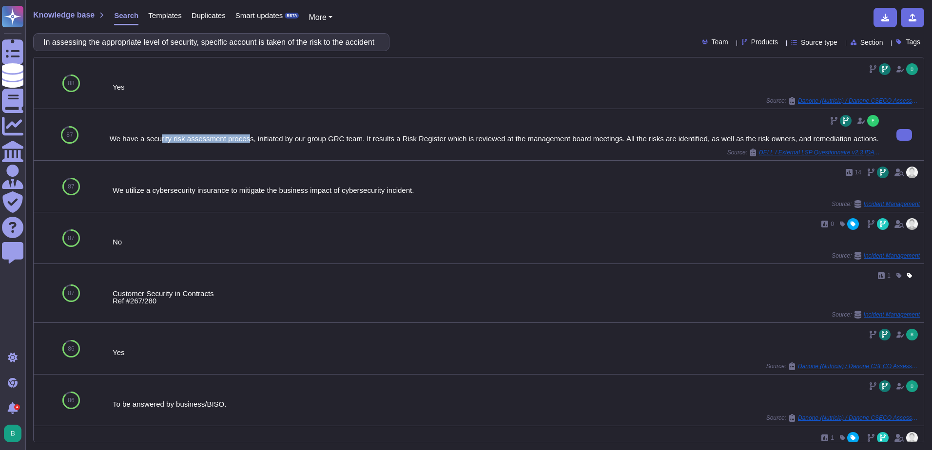
drag, startPoint x: 243, startPoint y: 142, endPoint x: 239, endPoint y: 157, distance: 15.6
click at [239, 157] on div "We have a security risk assessment process, initiated by our group GRC team. It…" at bounding box center [495, 134] width 779 height 51
drag, startPoint x: 396, startPoint y: 137, endPoint x: 443, endPoint y: 141, distance: 46.9
click at [443, 141] on div "We have a security risk assessment process, initiated by our group GRC team. It…" at bounding box center [495, 138] width 771 height 7
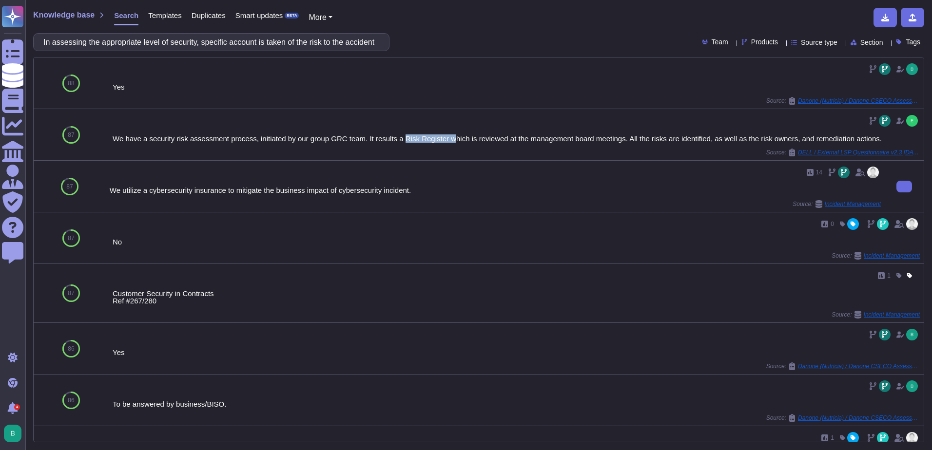
drag, startPoint x: 443, startPoint y: 141, endPoint x: 502, endPoint y: 200, distance: 83.1
click at [502, 200] on div "14 We utilize a cybersecurity insurance to mitigate the business impact of cybe…" at bounding box center [495, 186] width 771 height 43
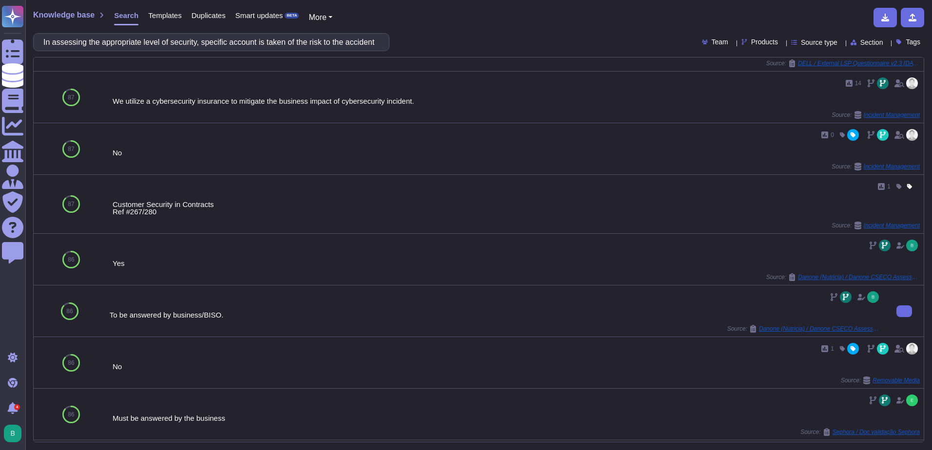
scroll to position [98, 0]
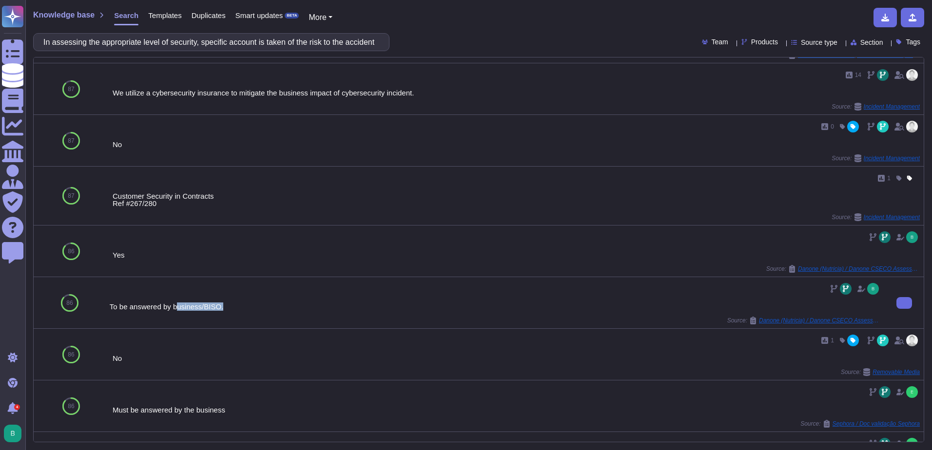
drag, startPoint x: 177, startPoint y: 311, endPoint x: 290, endPoint y: 312, distance: 112.6
click at [290, 312] on div "To be answered by business/BISO. Source: Danone (Nutricia) / Danone CSECO Asses…" at bounding box center [495, 302] width 771 height 43
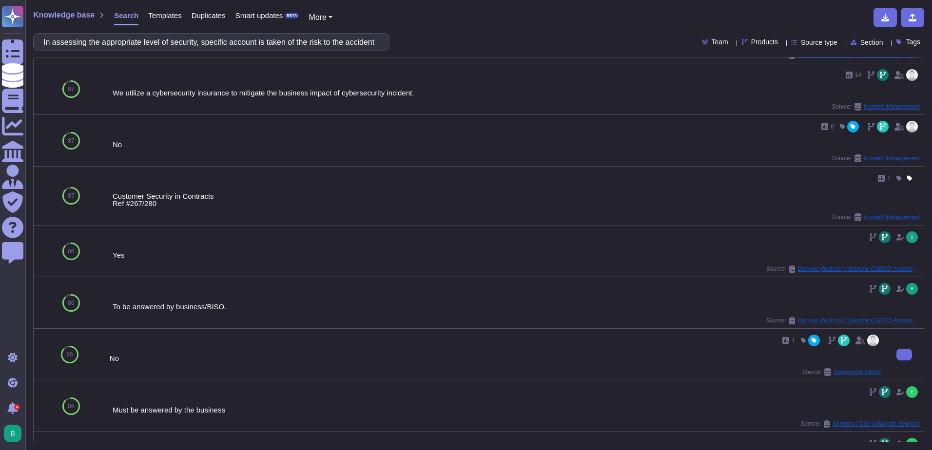
drag, startPoint x: 290, startPoint y: 312, endPoint x: 260, endPoint y: 337, distance: 38.8
click at [260, 337] on div "1" at bounding box center [495, 341] width 771 height 16
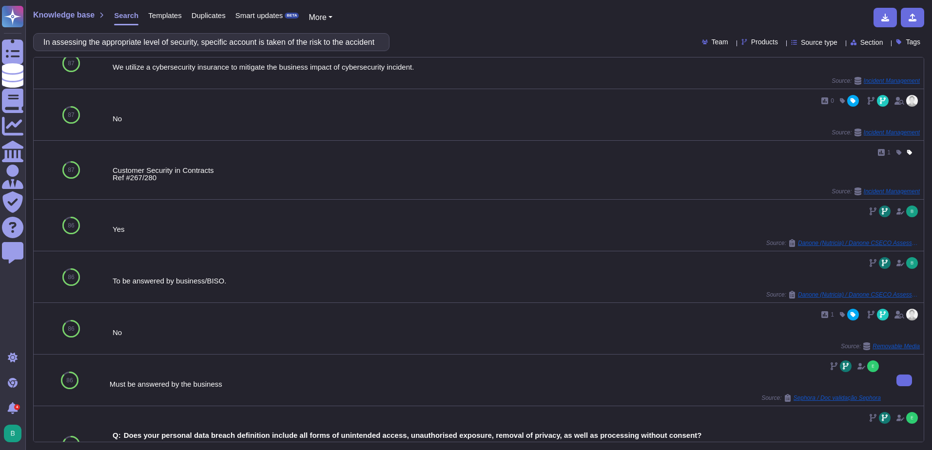
scroll to position [195, 0]
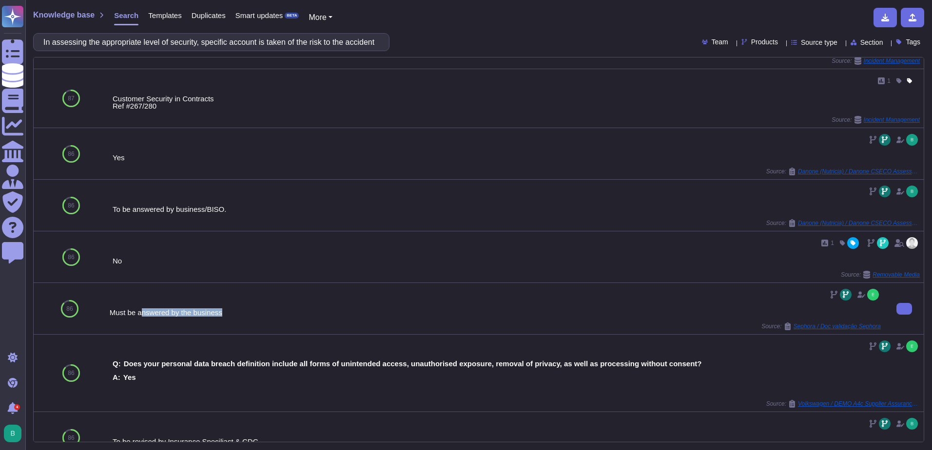
drag, startPoint x: 154, startPoint y: 309, endPoint x: 238, endPoint y: 310, distance: 84.8
click at [238, 310] on div "Must be answered by the business" at bounding box center [495, 312] width 771 height 7
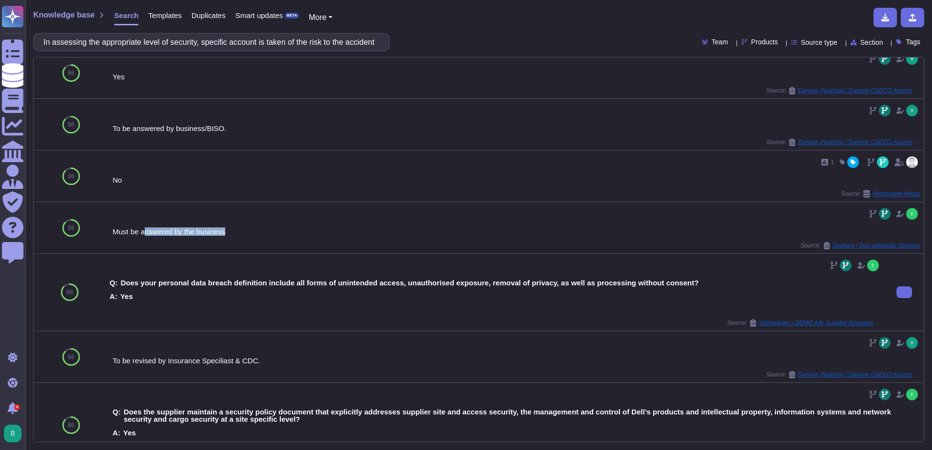
scroll to position [293, 0]
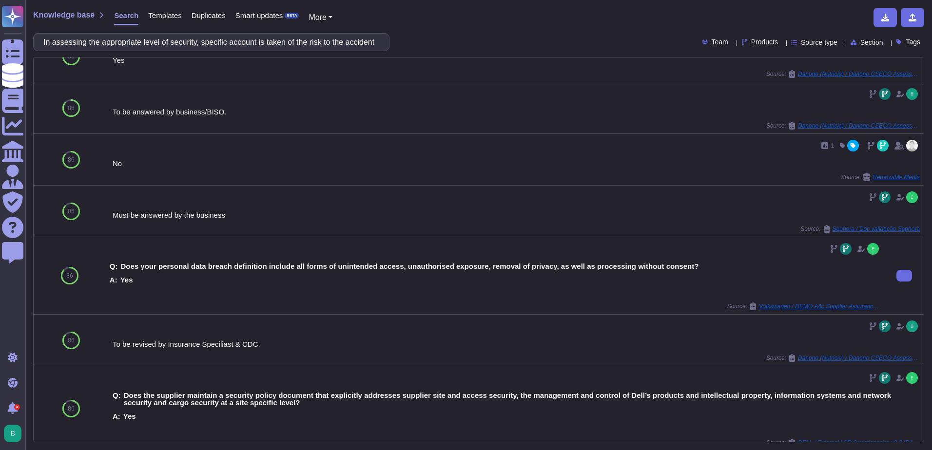
click at [176, 282] on div "A: Yes" at bounding box center [495, 279] width 771 height 7
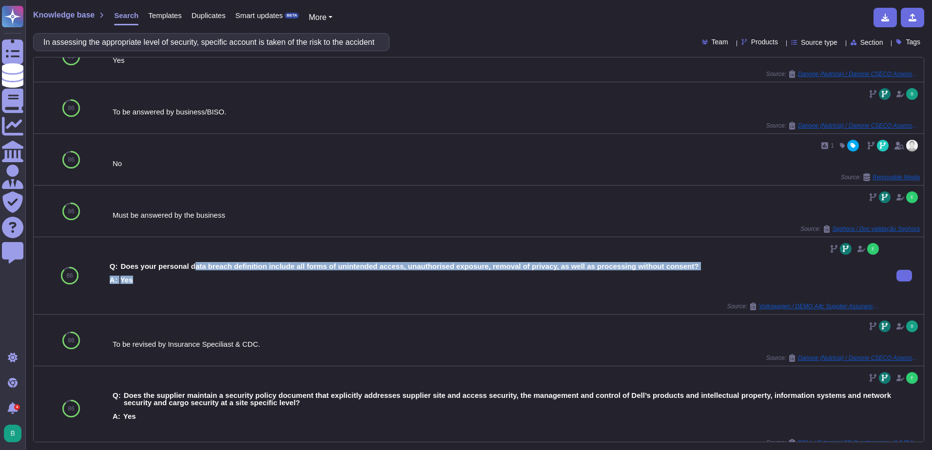
drag, startPoint x: 194, startPoint y: 269, endPoint x: 251, endPoint y: 274, distance: 57.3
click at [251, 274] on div "Q: Does your personal data breach definition include all forms of unintended ac…" at bounding box center [495, 273] width 771 height 33
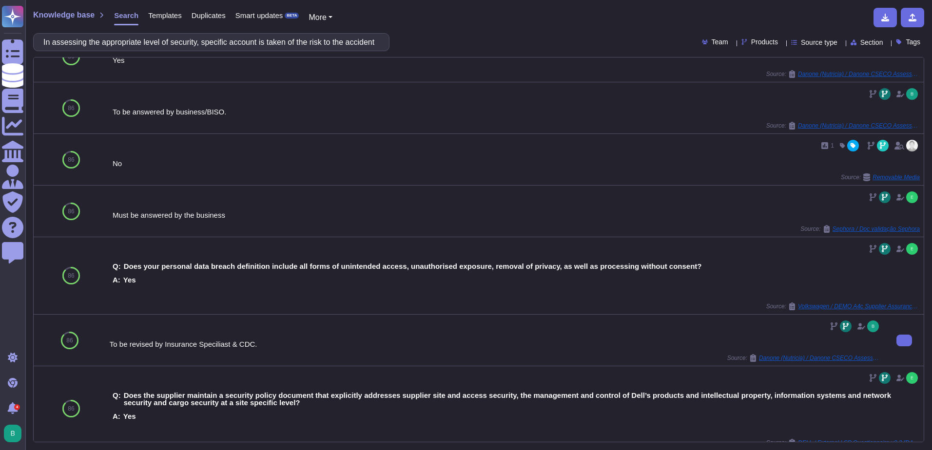
drag, startPoint x: 251, startPoint y: 274, endPoint x: 299, endPoint y: 324, distance: 69.6
click at [299, 324] on div at bounding box center [495, 327] width 771 height 16
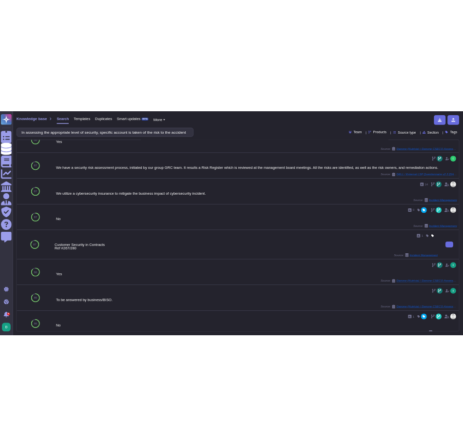
scroll to position [0, 0]
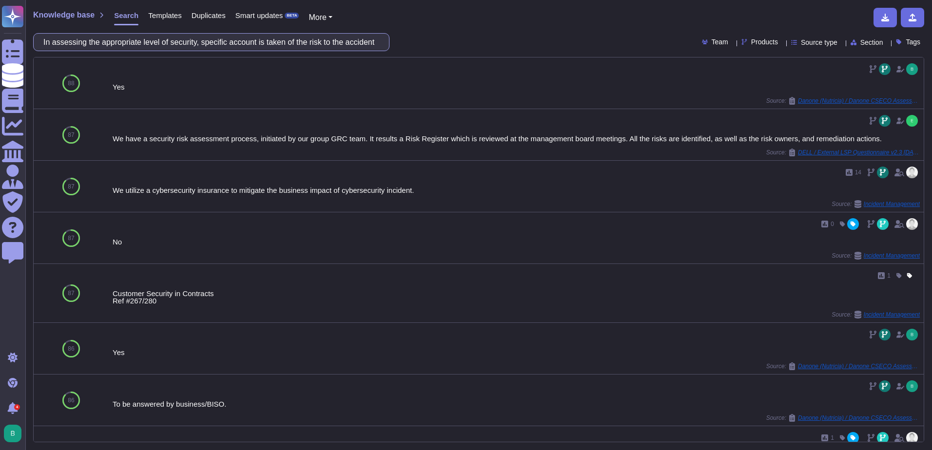
click at [333, 42] on input "In assessing the appropriate level of security, specific account is taken of th…" at bounding box center [209, 42] width 341 height 17
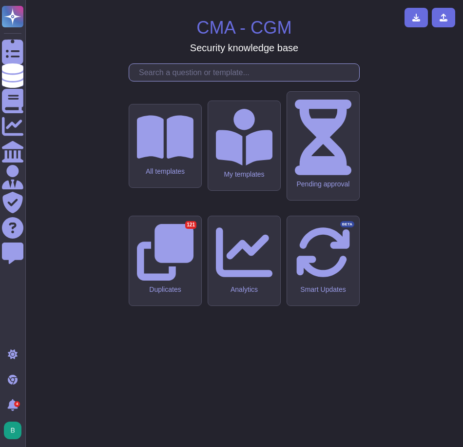
click at [285, 81] on input "text" at bounding box center [246, 72] width 225 height 17
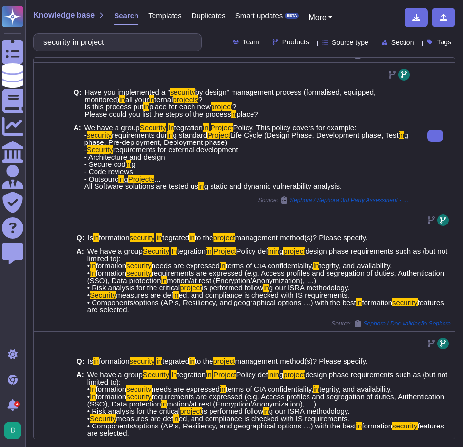
scroll to position [293, 0]
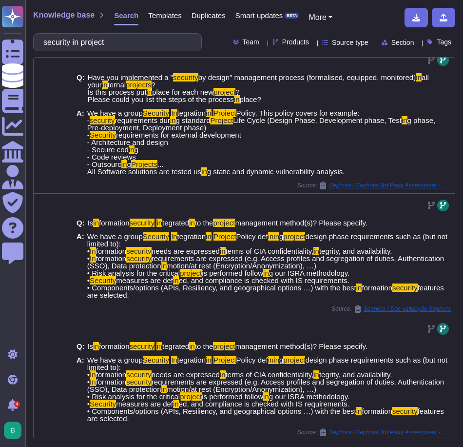
drag, startPoint x: 125, startPoint y: 42, endPoint x: 51, endPoint y: 46, distance: 73.7
click at [51, 45] on input "security in project" at bounding box center [115, 42] width 153 height 17
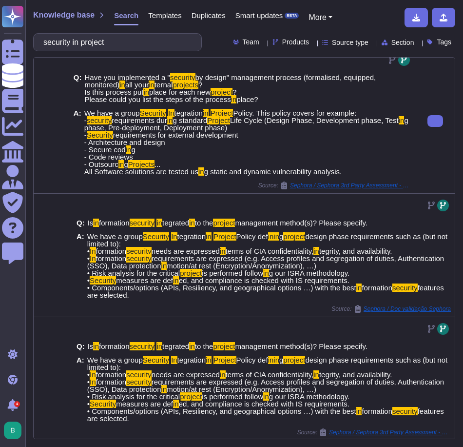
scroll to position [0, 0]
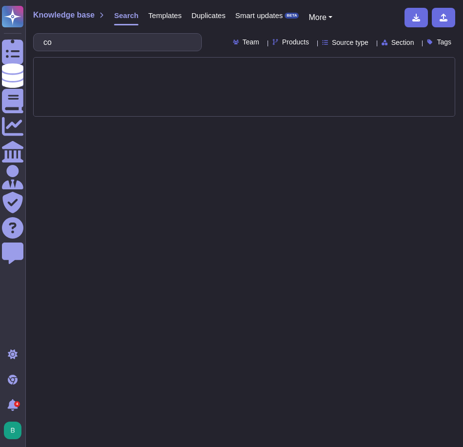
type input "c"
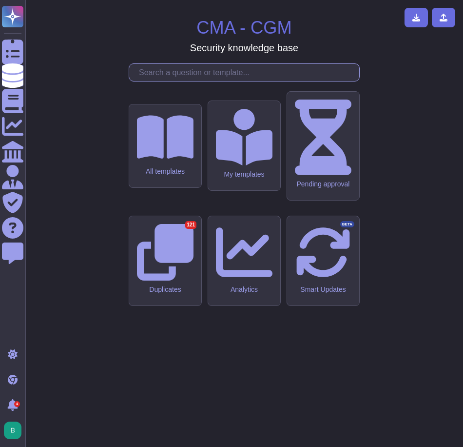
click at [179, 81] on input "text" at bounding box center [246, 72] width 225 height 17
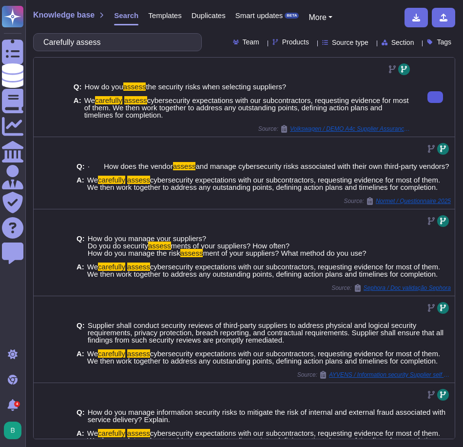
click at [435, 97] on icon at bounding box center [435, 97] width 0 height 0
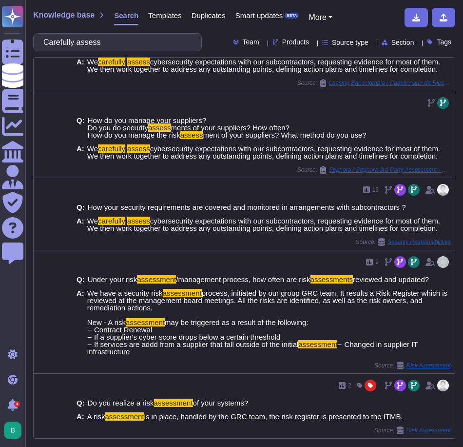
scroll to position [371, 0]
click at [161, 39] on input "Carefully assess" at bounding box center [115, 42] width 153 height 17
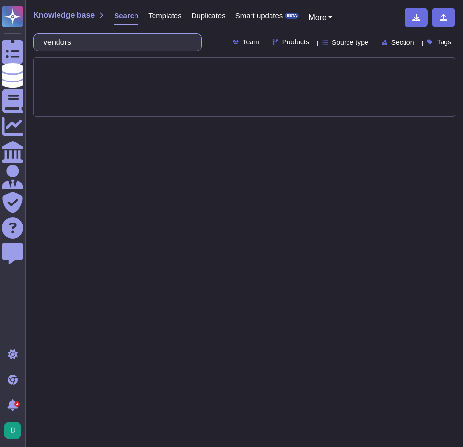
click at [116, 43] on input "vendors" at bounding box center [115, 42] width 153 height 17
drag, startPoint x: 103, startPoint y: 46, endPoint x: 48, endPoint y: 44, distance: 55.1
click at [48, 44] on input "vendors" at bounding box center [115, 42] width 153 height 17
type input "vendor"
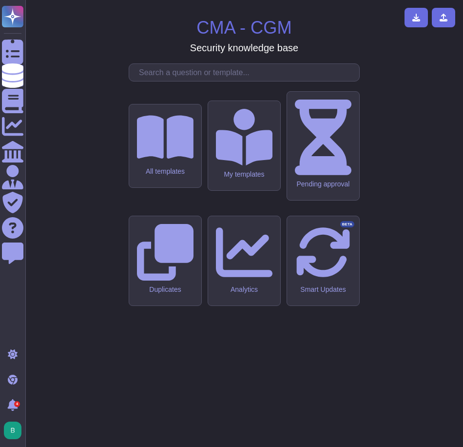
click at [196, 81] on input "text" at bounding box center [246, 72] width 225 height 17
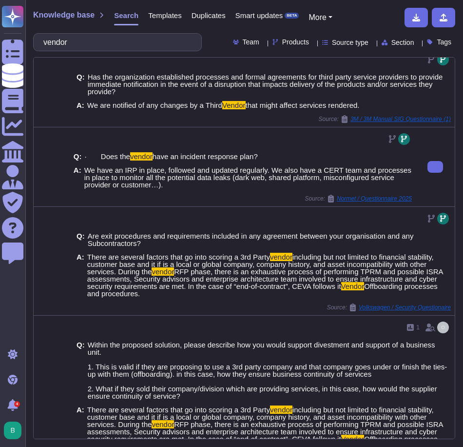
scroll to position [341, 0]
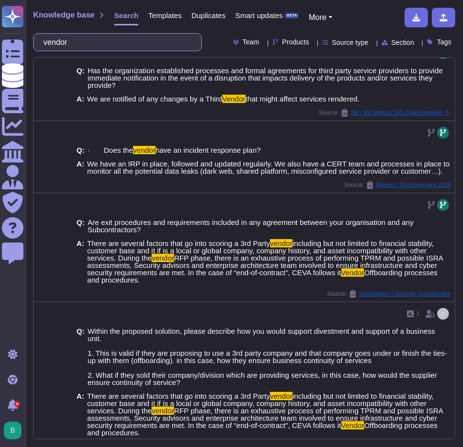
click at [159, 43] on input "vendor" at bounding box center [115, 42] width 153 height 17
click at [160, 43] on input "vendor" at bounding box center [115, 42] width 153 height 17
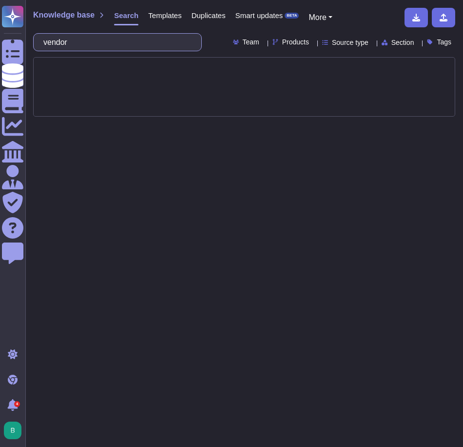
scroll to position [0, 0]
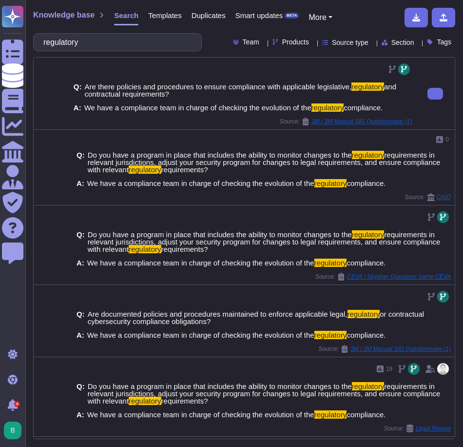
drag, startPoint x: 83, startPoint y: 84, endPoint x: 388, endPoint y: 109, distance: 305.7
click at [388, 109] on div "Q: Are there policies and procedures to ensure compliance with applicable legis…" at bounding box center [243, 97] width 338 height 40
click at [224, 69] on div at bounding box center [243, 69] width 338 height 16
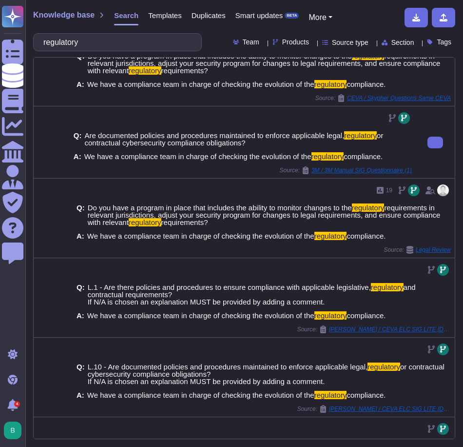
scroll to position [244, 0]
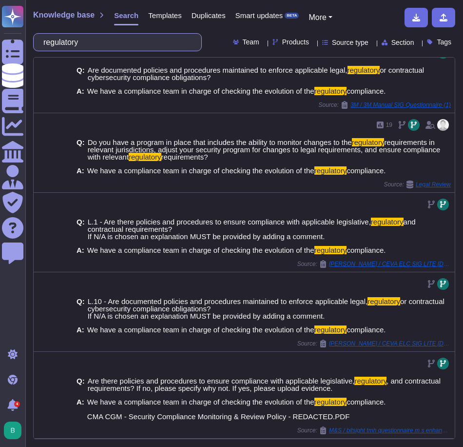
click at [111, 40] on input "regulatory" at bounding box center [115, 42] width 153 height 17
click at [112, 39] on input "regulatory" at bounding box center [115, 42] width 153 height 17
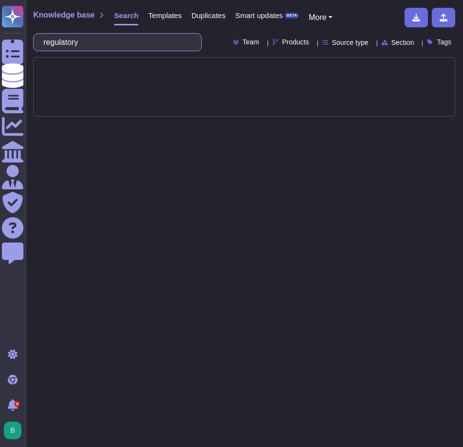
scroll to position [0, 0]
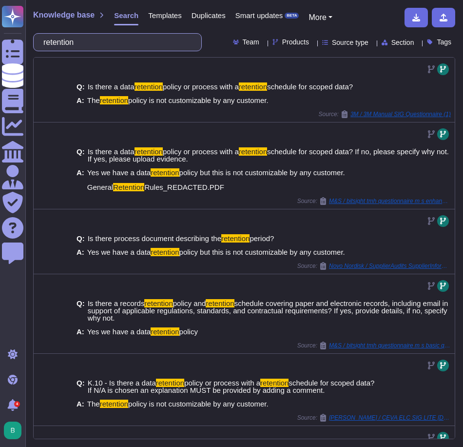
click at [107, 45] on input "retention" at bounding box center [115, 42] width 153 height 17
click at [108, 44] on input "retention" at bounding box center [115, 42] width 153 height 17
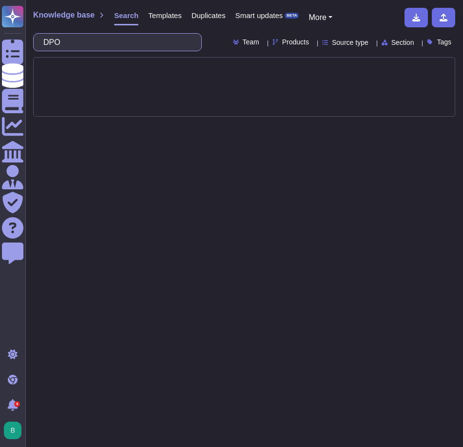
type input "DPO"
